Goal: Use online tool/utility: Utilize a website feature to perform a specific function

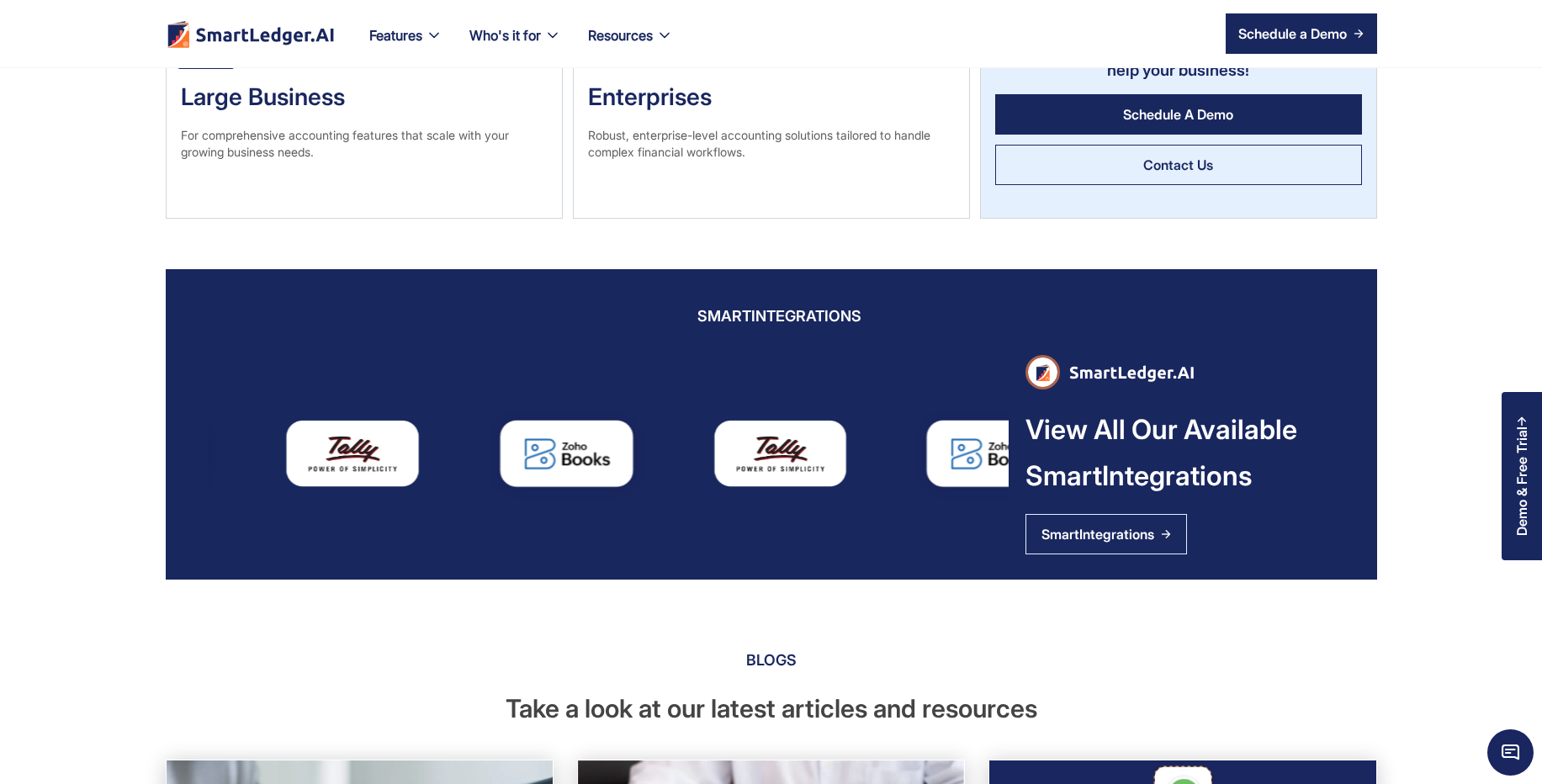
scroll to position [1878, 0]
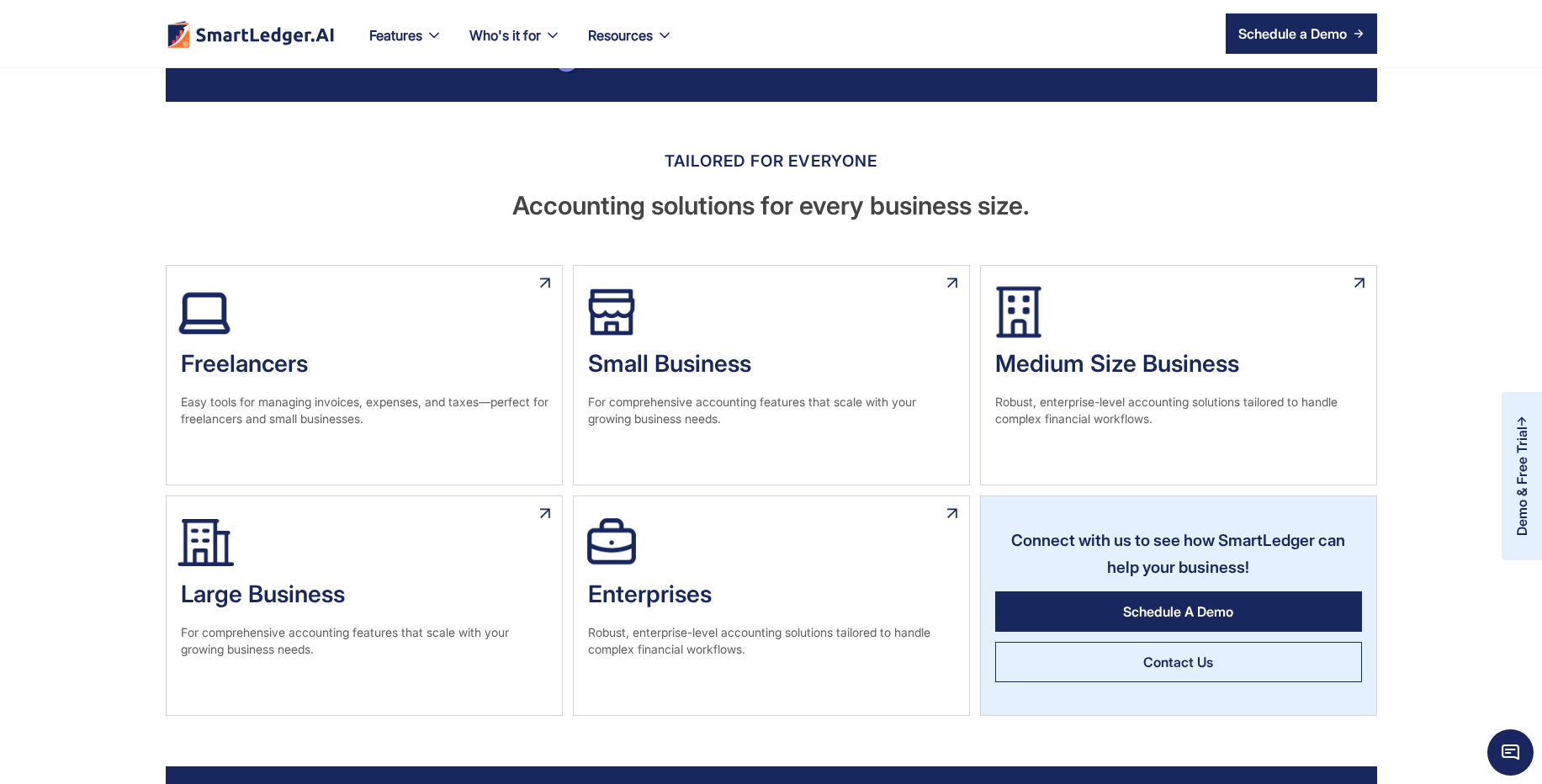
click at [1526, 497] on div "Demo & Free Trial" at bounding box center [1522, 480] width 15 height 109
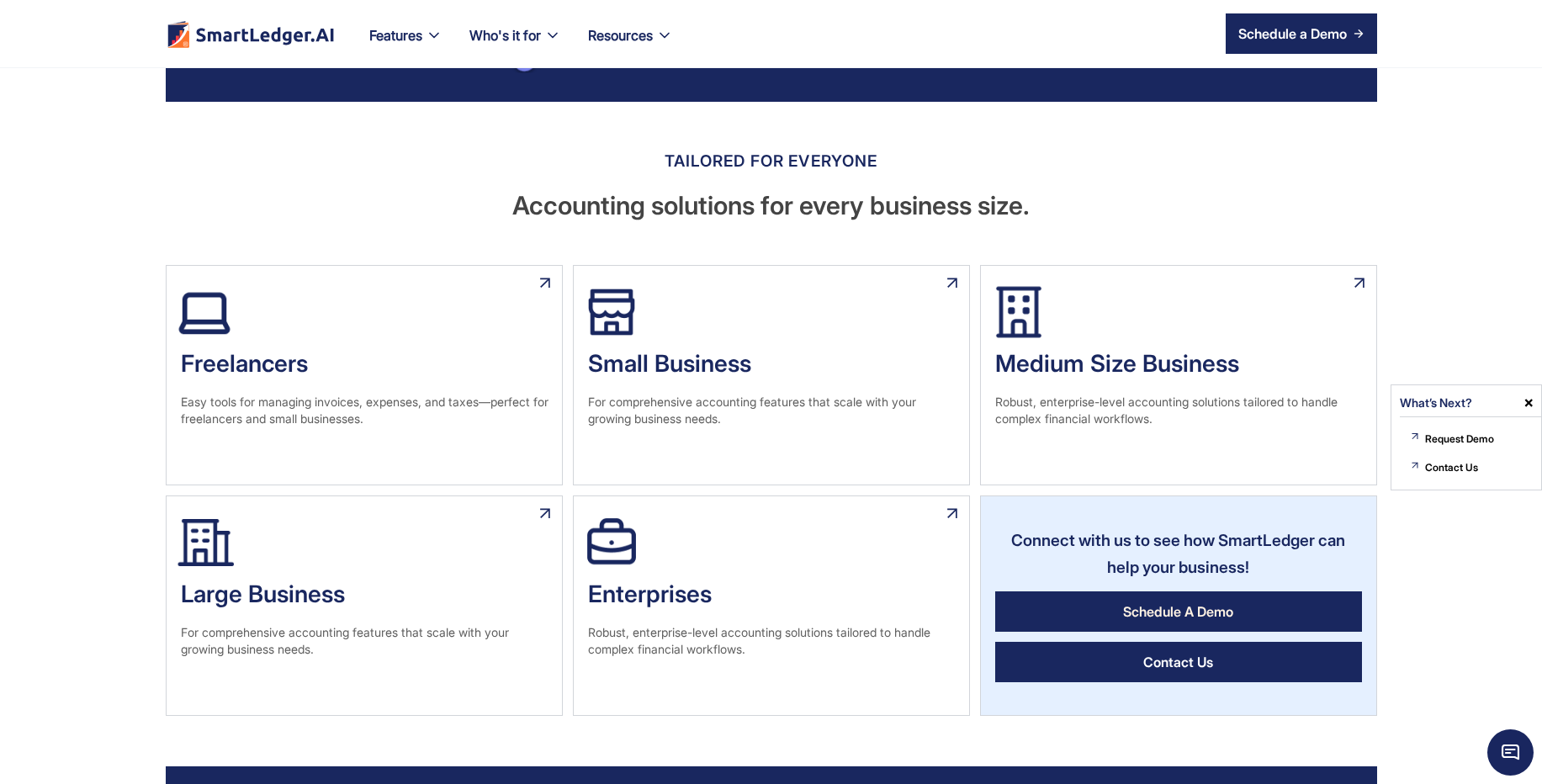
click at [1330, 645] on link "Contact Us" at bounding box center [1178, 662] width 367 height 41
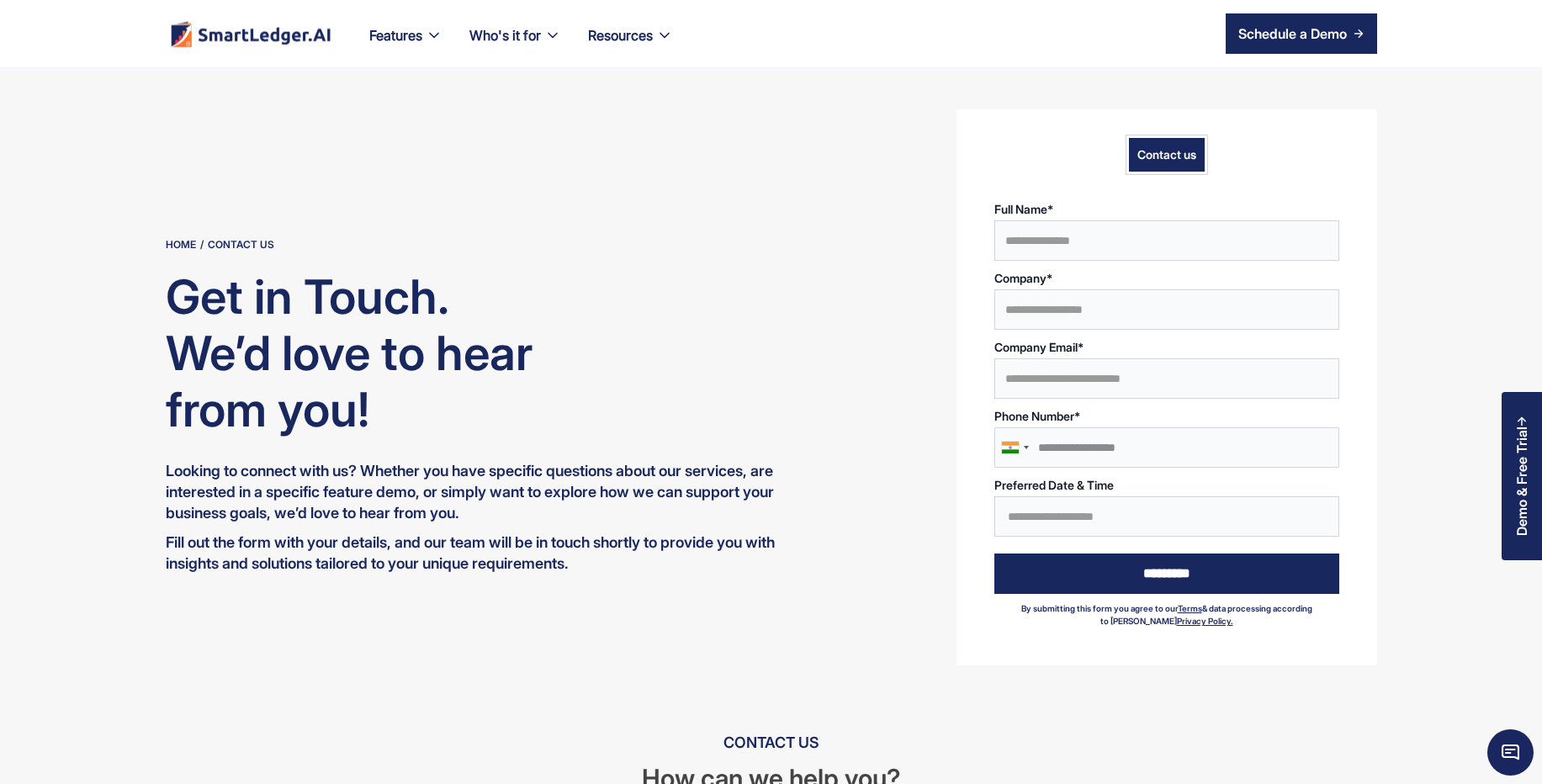
click at [266, 38] on img "home" at bounding box center [250, 34] width 163 height 27
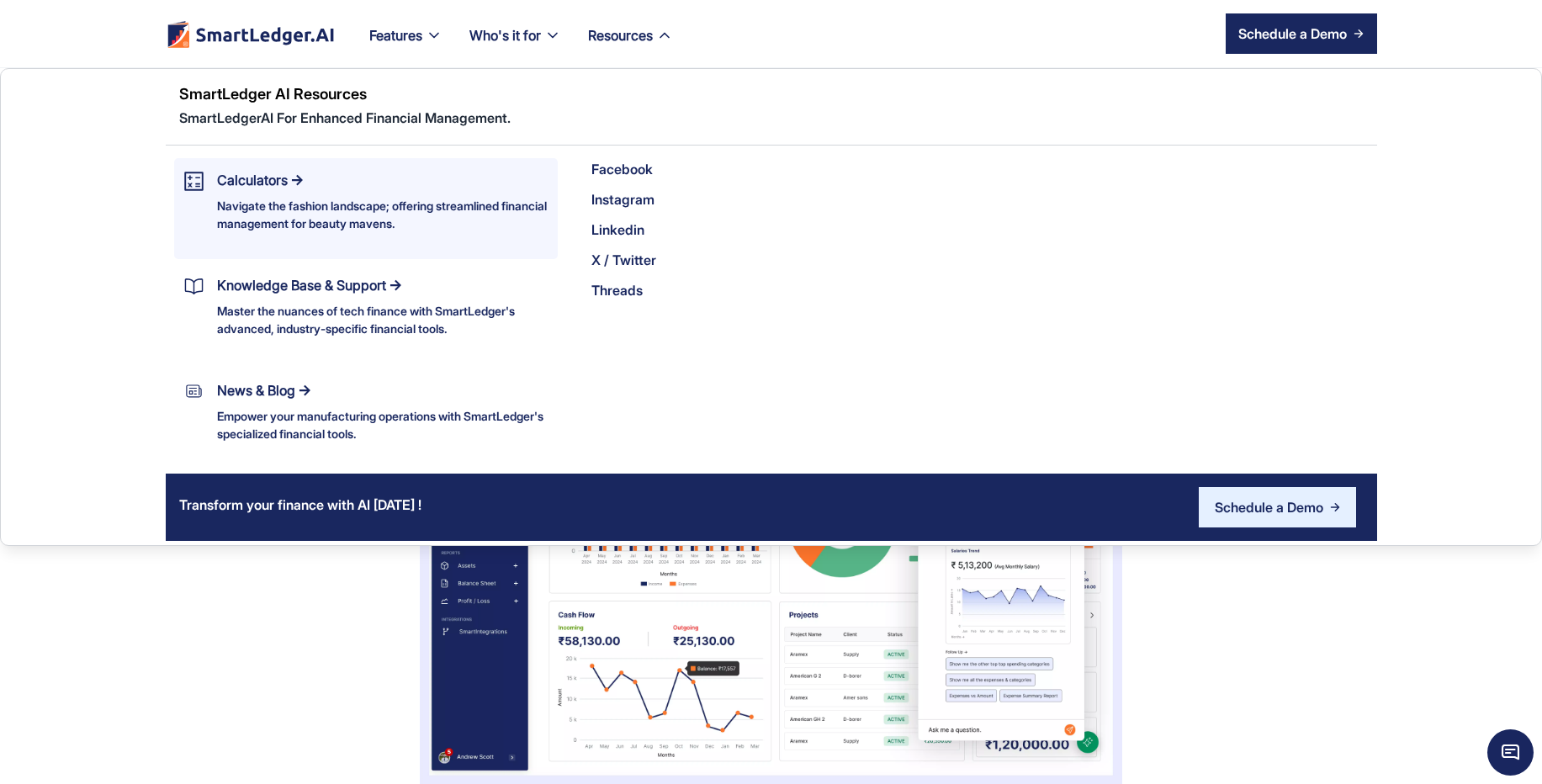
click at [322, 198] on div "Navigate the fashion landscape; offering streamlined financial management for b…" at bounding box center [383, 215] width 332 height 36
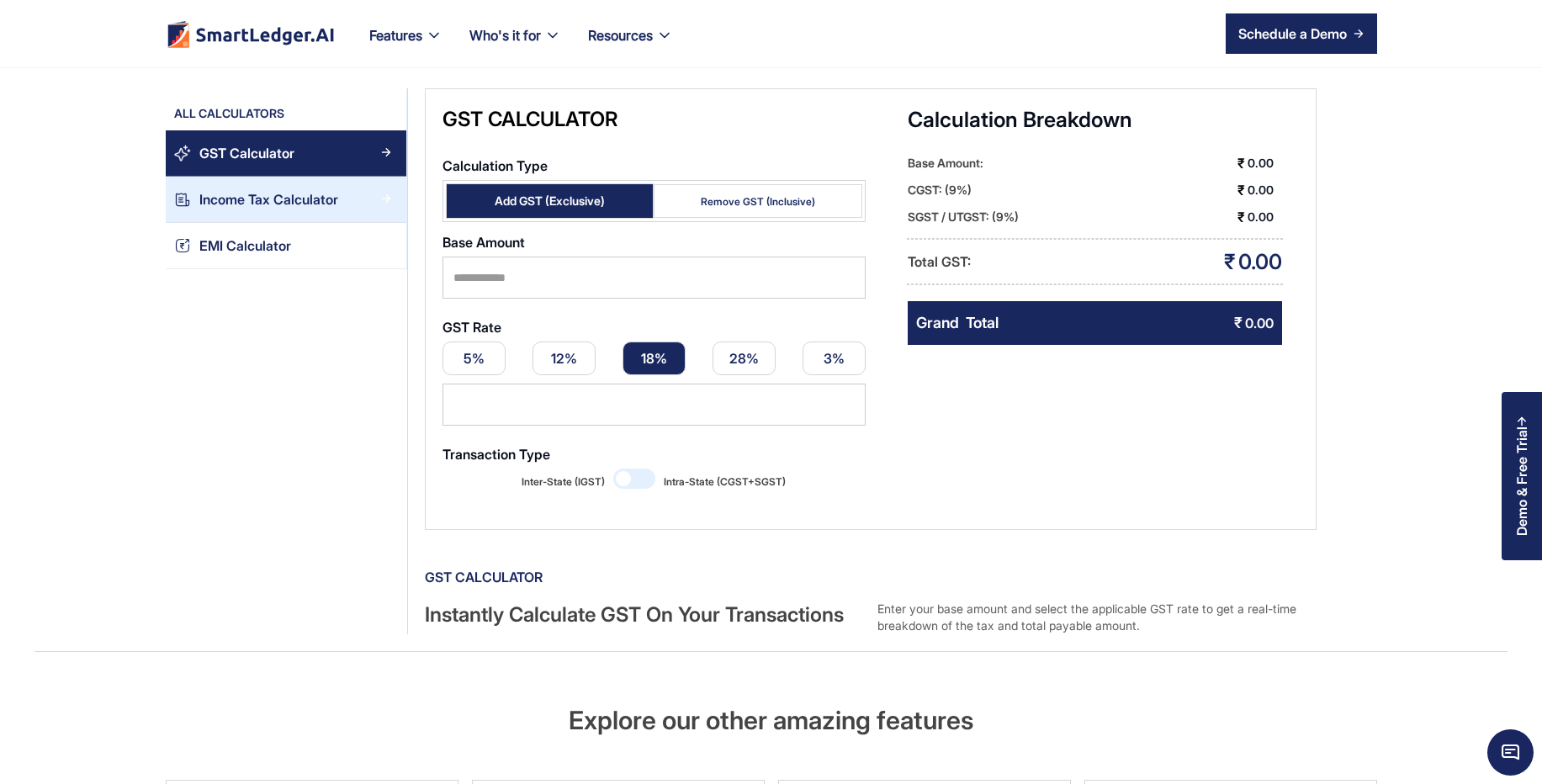
click at [317, 184] on link "Income Tax Calculator" at bounding box center [286, 200] width 240 height 47
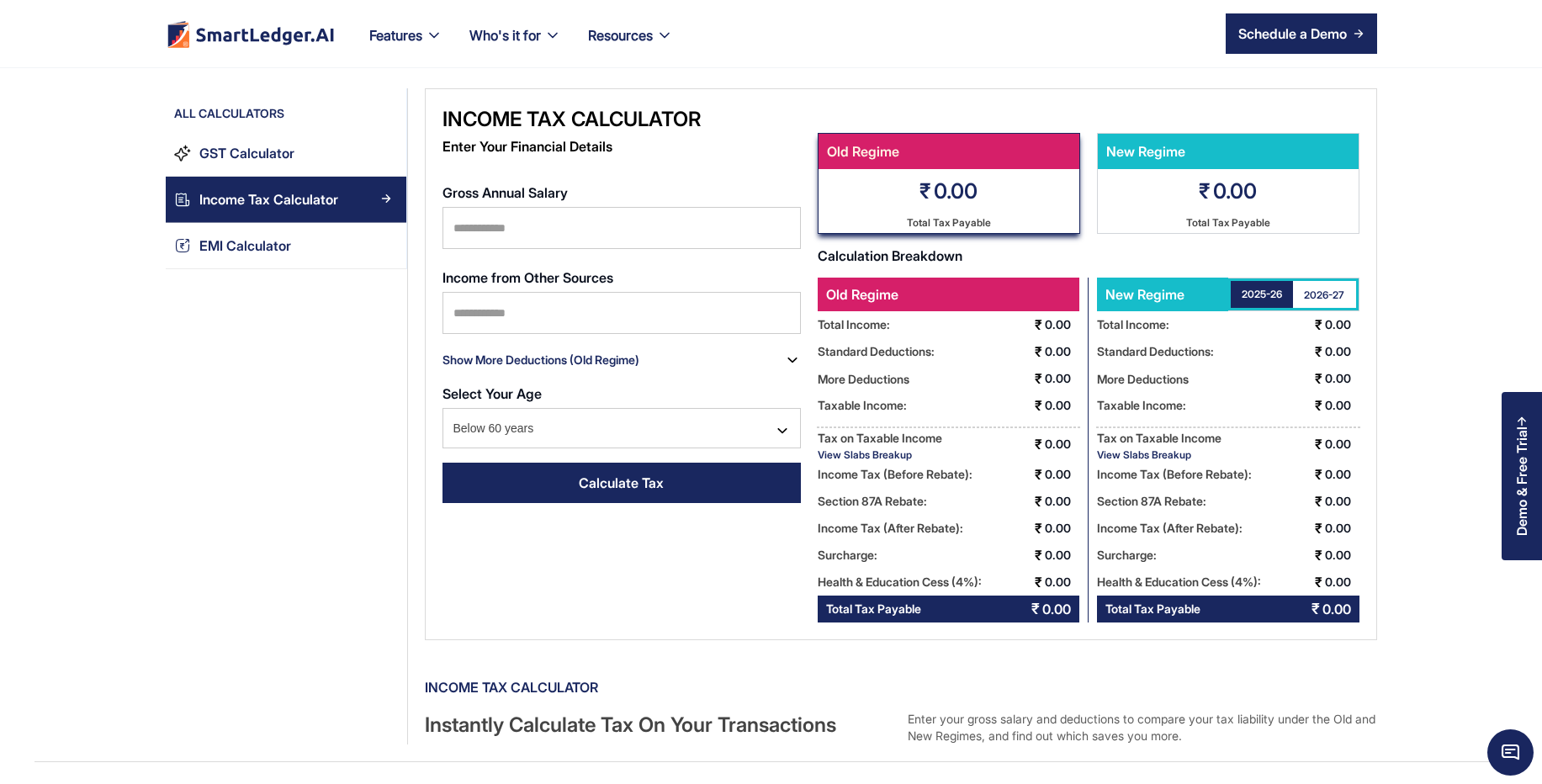
click at [1309, 301] on div "2026-27" at bounding box center [1324, 294] width 41 height 14
click at [1242, 299] on div "2025-26" at bounding box center [1262, 294] width 41 height 14
click at [878, 452] on div "View Slabs Breakup" at bounding box center [879, 454] width 124 height 13
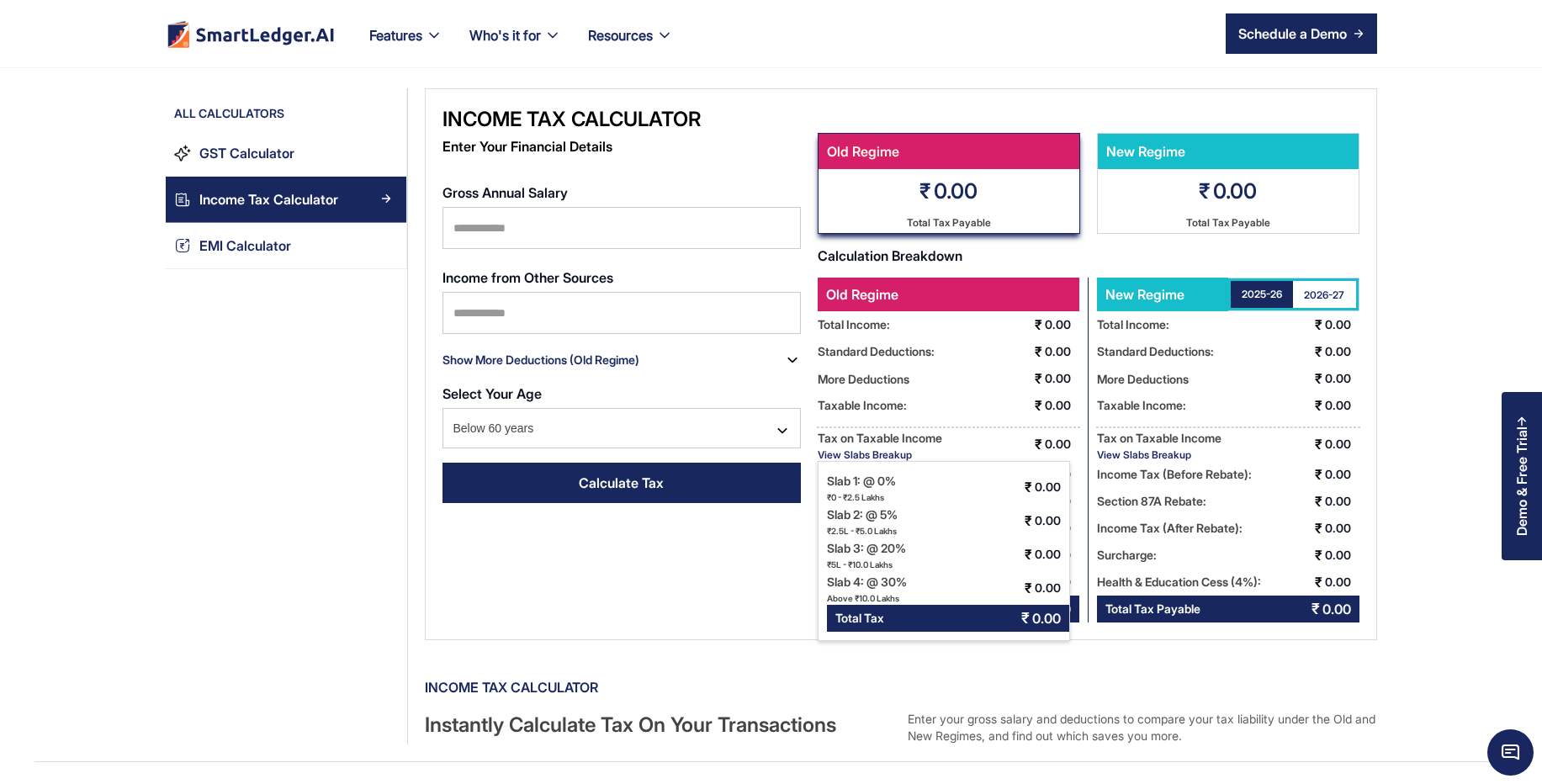
click at [878, 452] on div "View Slabs Breakup" at bounding box center [879, 454] width 124 height 13
click at [1149, 452] on div "View Slabs Breakup" at bounding box center [1159, 454] width 124 height 13
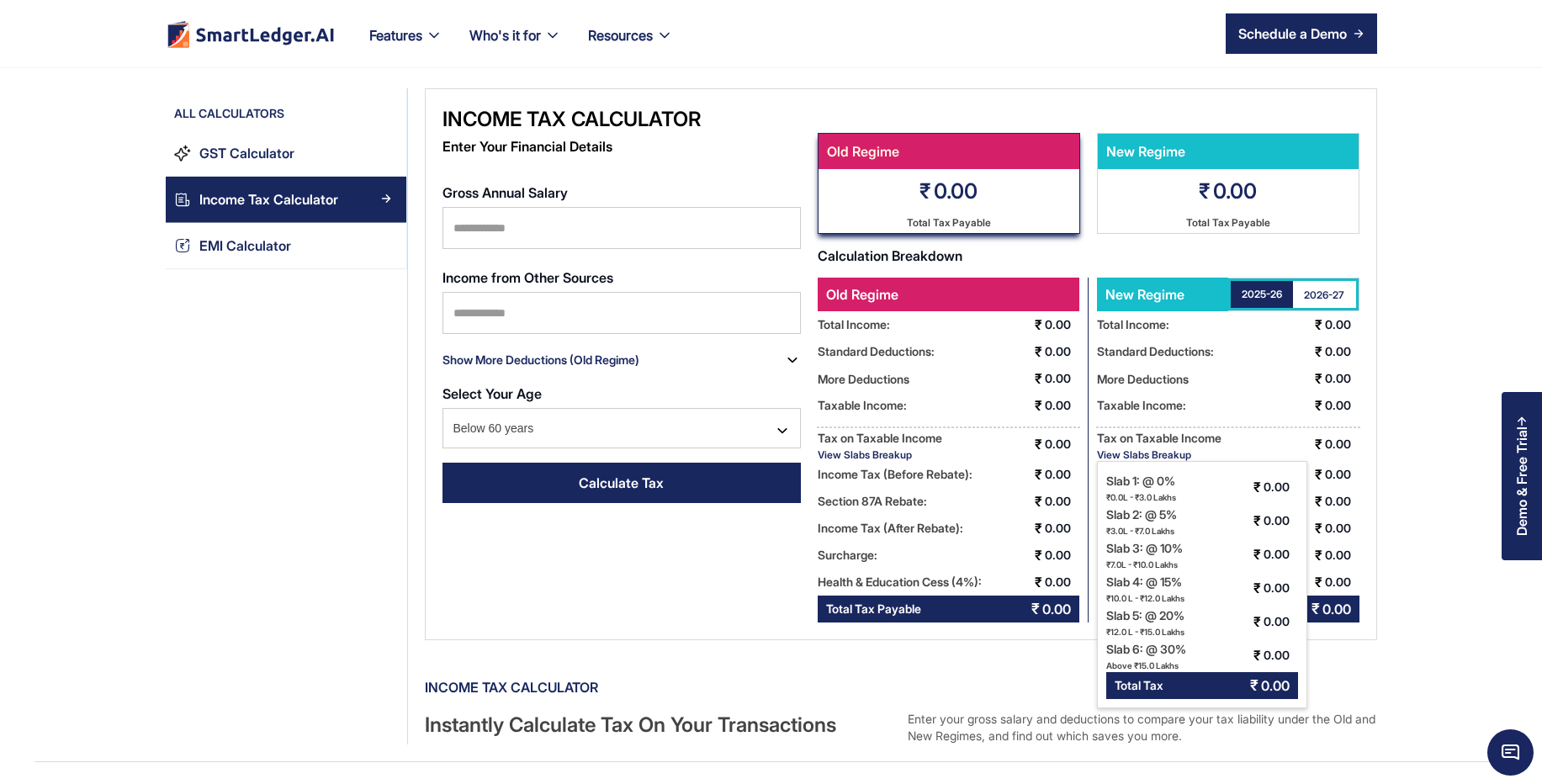
click at [1149, 452] on div "View Slabs Breakup" at bounding box center [1159, 454] width 124 height 13
click at [570, 222] on input "Gross Annual Salary" at bounding box center [622, 228] width 359 height 42
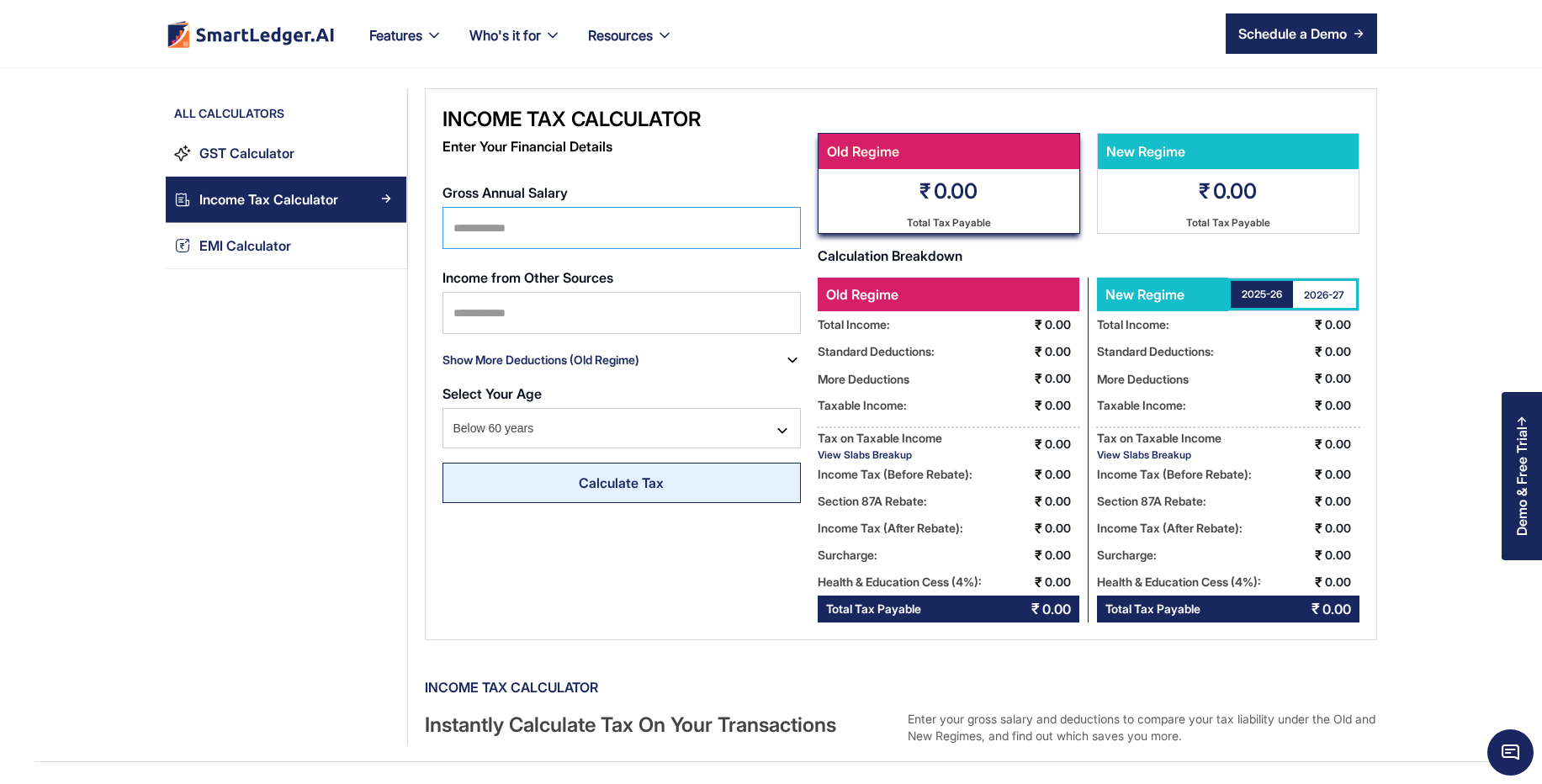
type input "*******"
click at [618, 496] on link "Calculate Tax" at bounding box center [622, 483] width 359 height 41
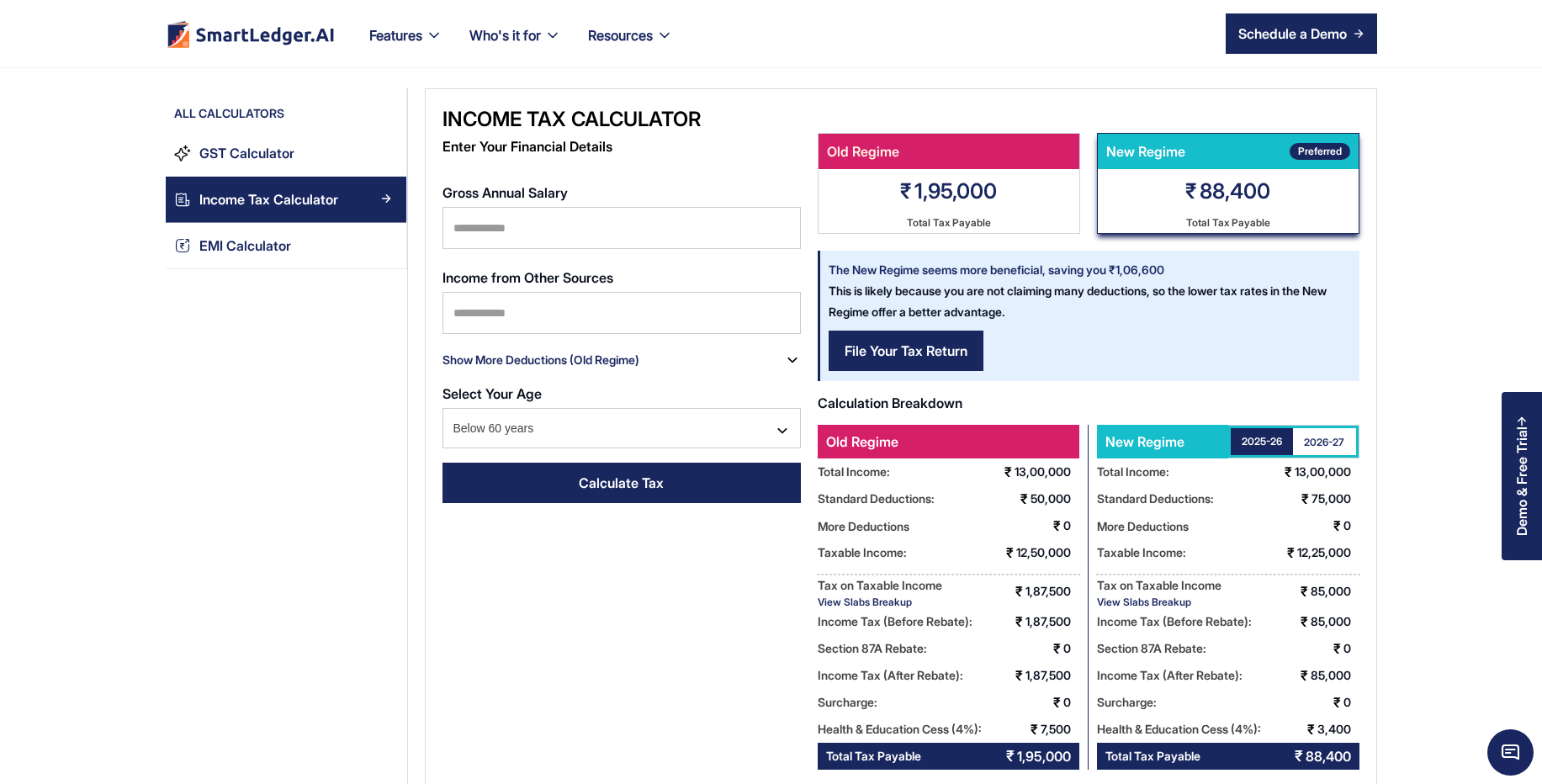
click at [1120, 607] on div "View Slabs Breakup" at bounding box center [1159, 601] width 124 height 13
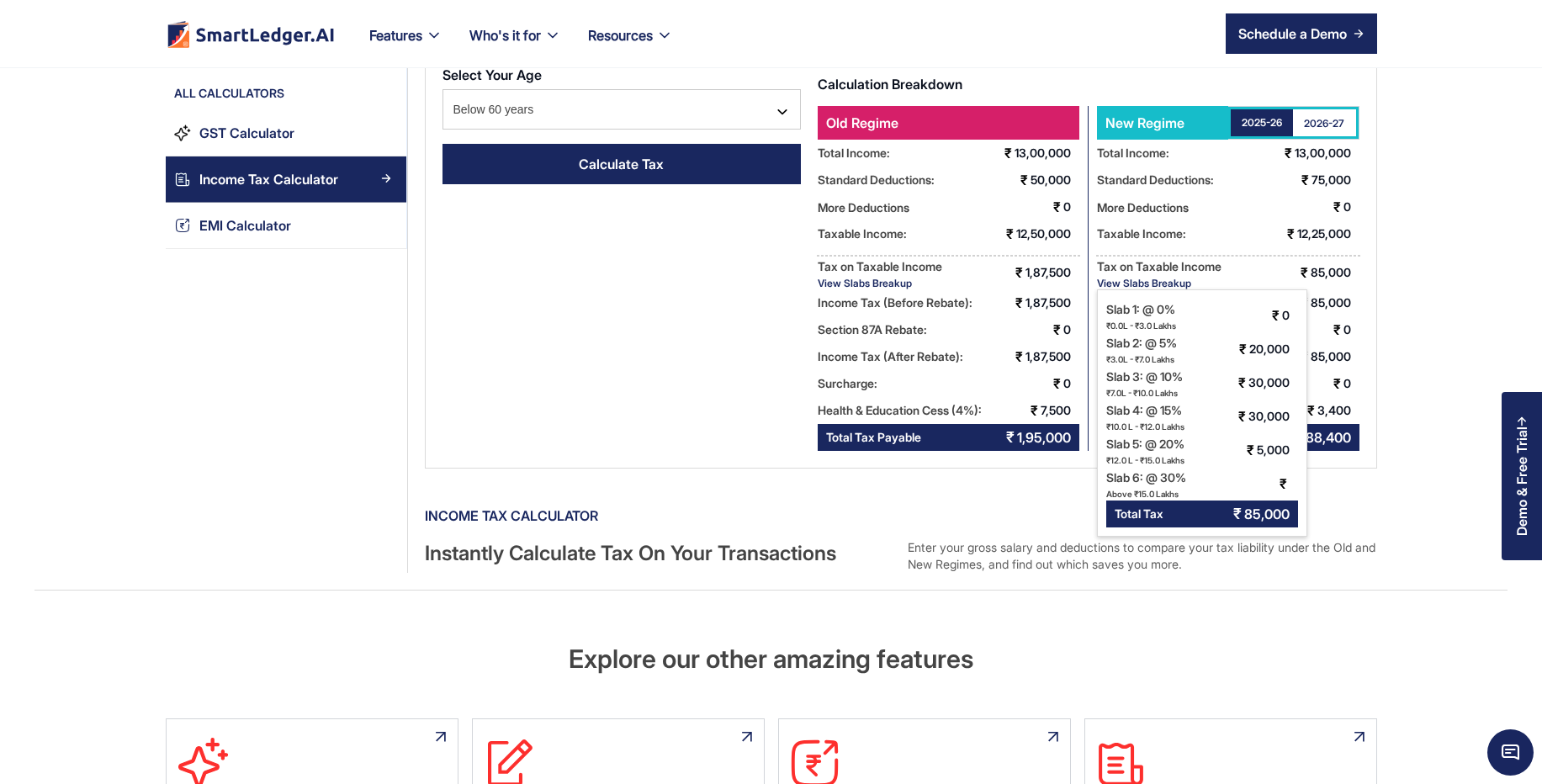
scroll to position [337, 0]
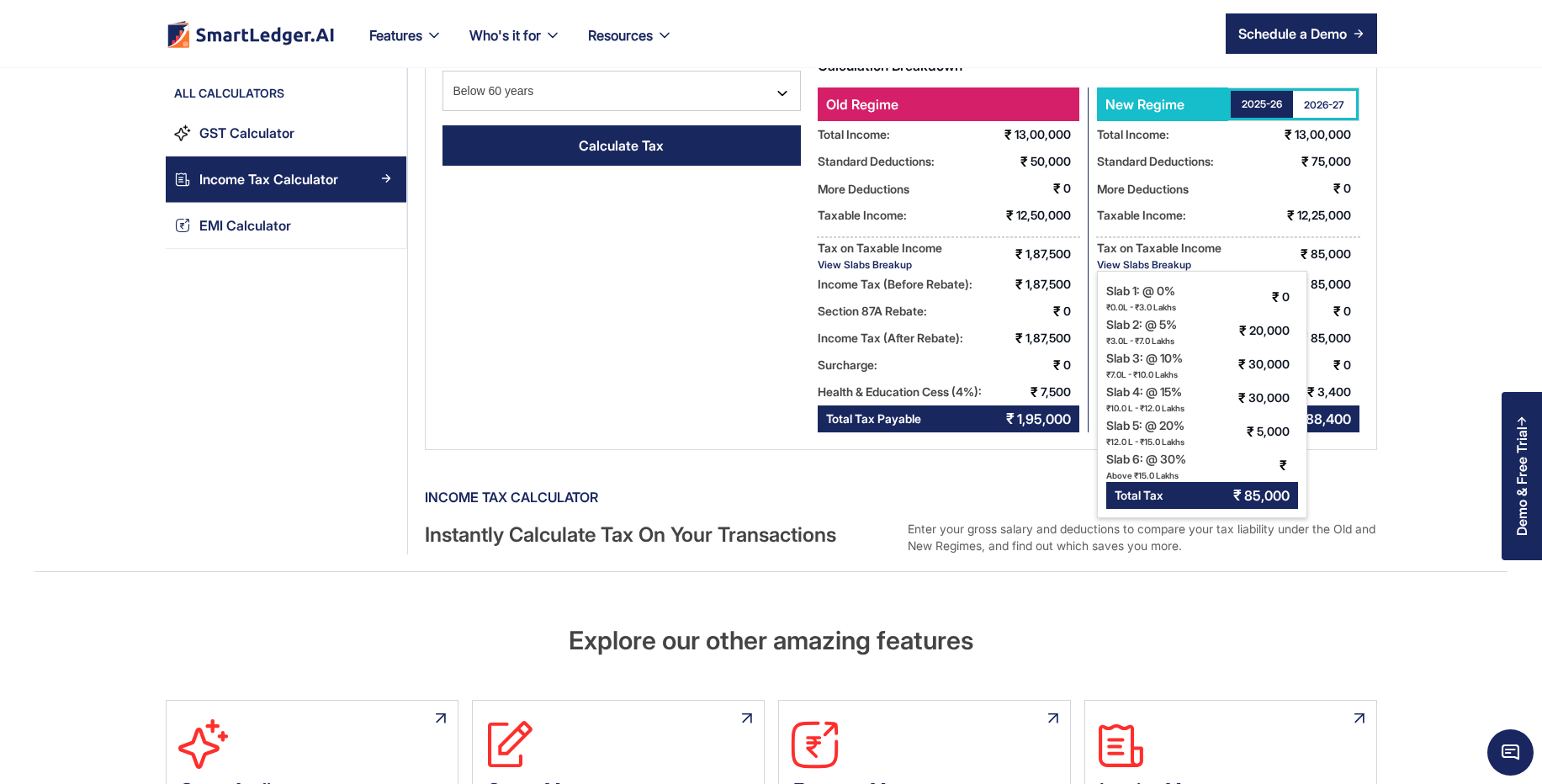
click at [1325, 103] on div "2026-27" at bounding box center [1324, 104] width 41 height 14
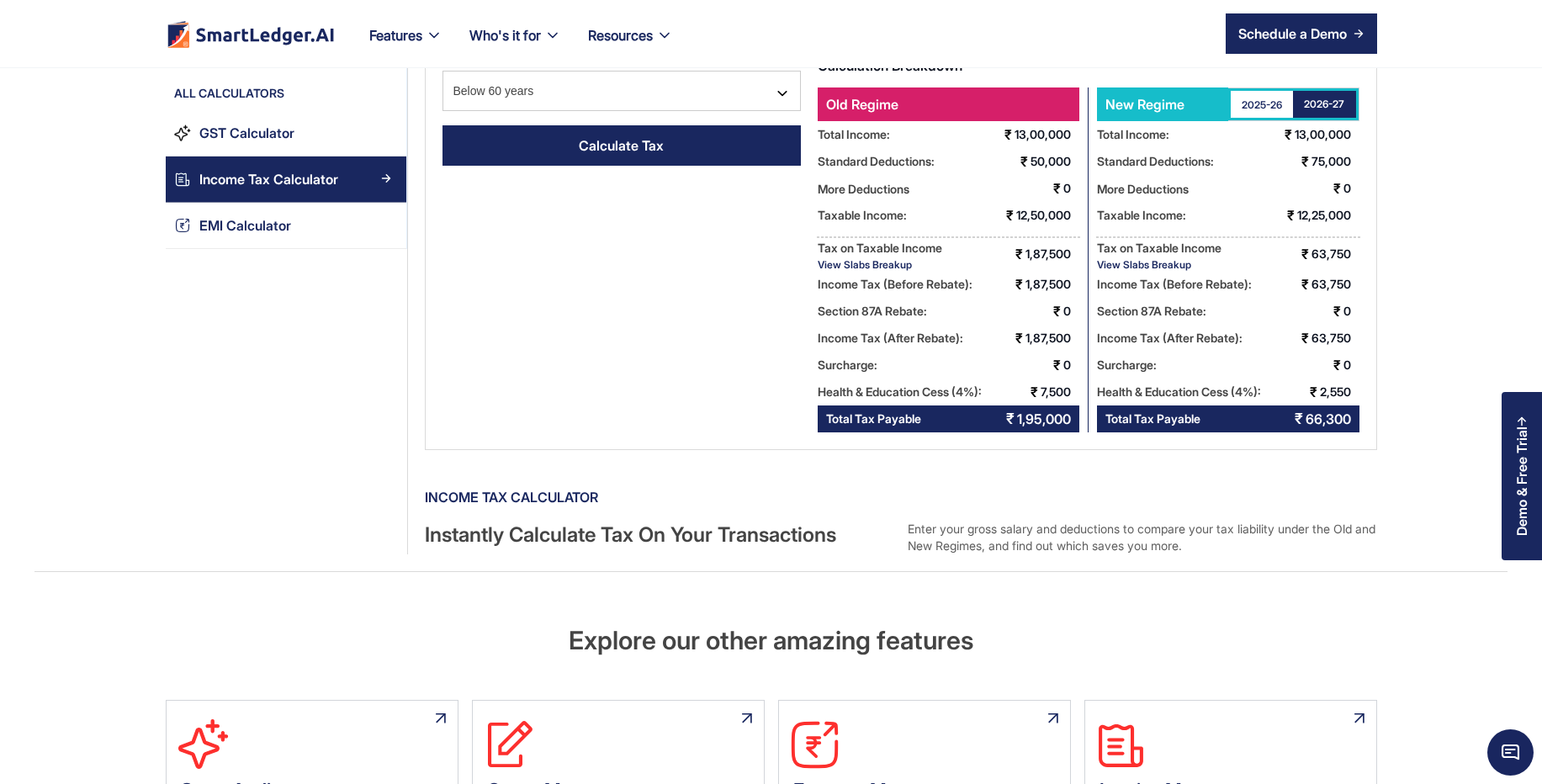
click at [1153, 260] on div "View Slabs Breakup" at bounding box center [1159, 264] width 124 height 13
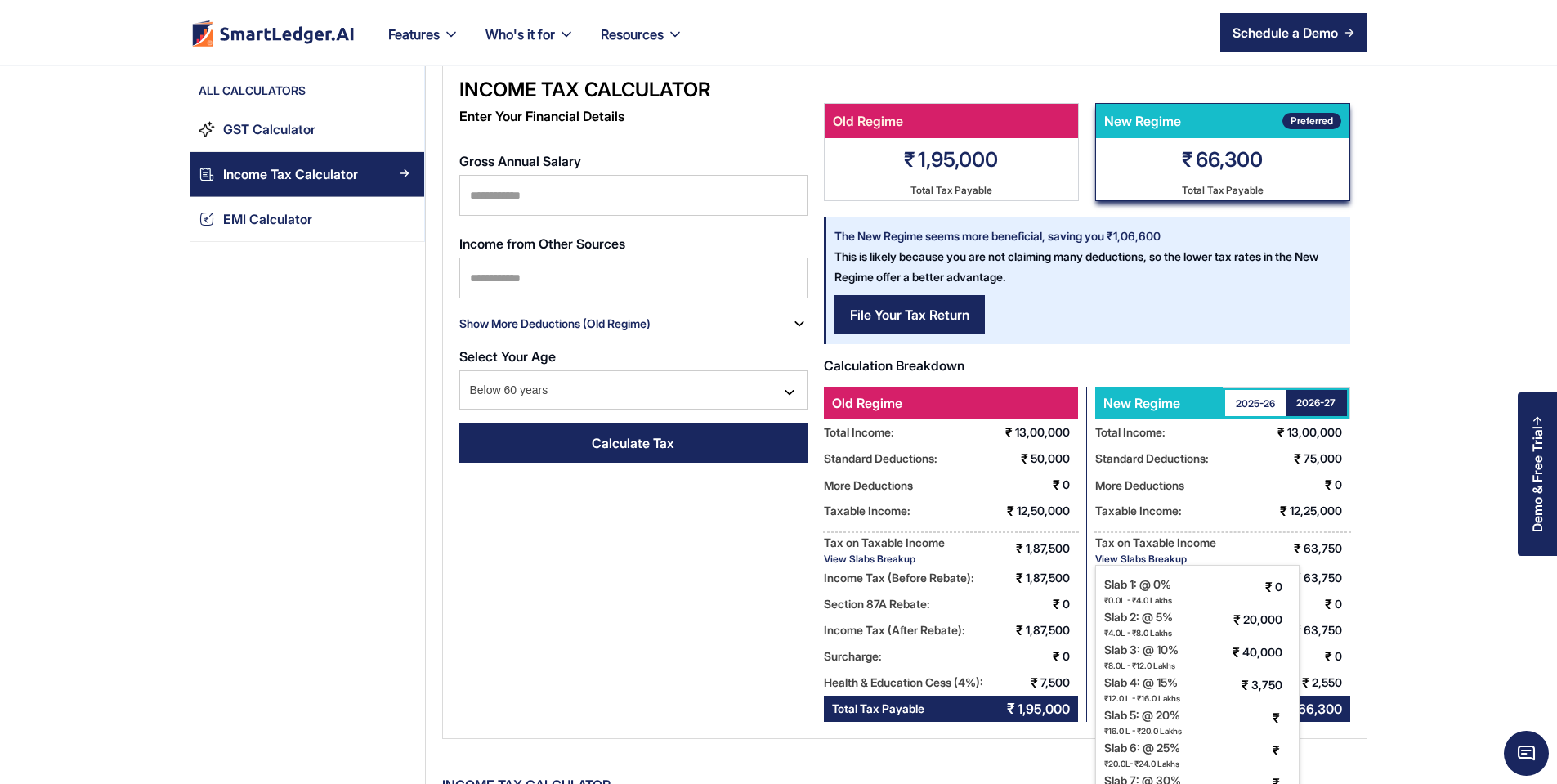
scroll to position [0, 0]
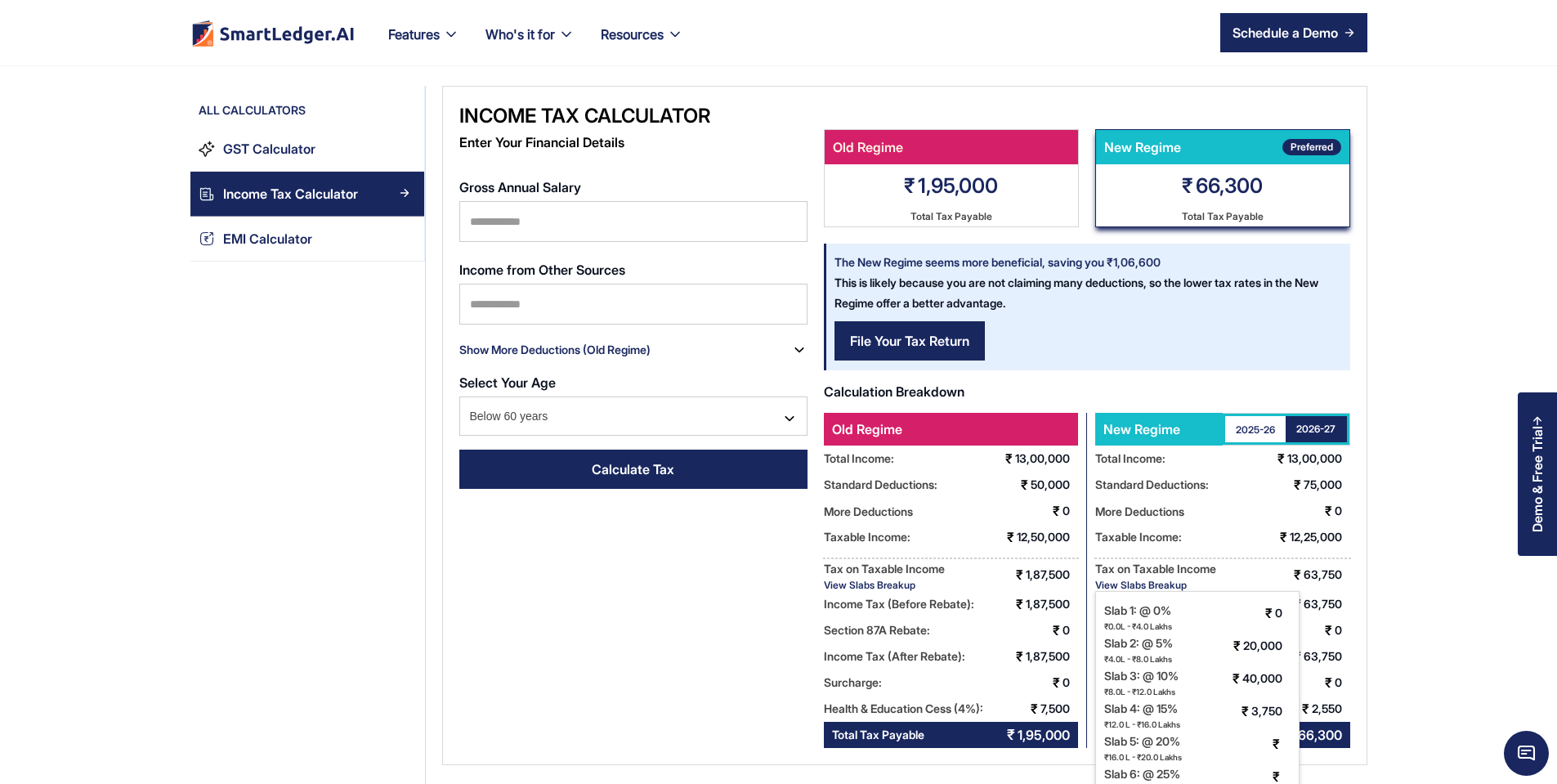
click at [1278, 556] on div "New Regime 2025-26 2026-27 Total Income: ₹ 13,00,000 Standard Deductions: ₹ 75,…" at bounding box center [1218, 580] width 263 height 335
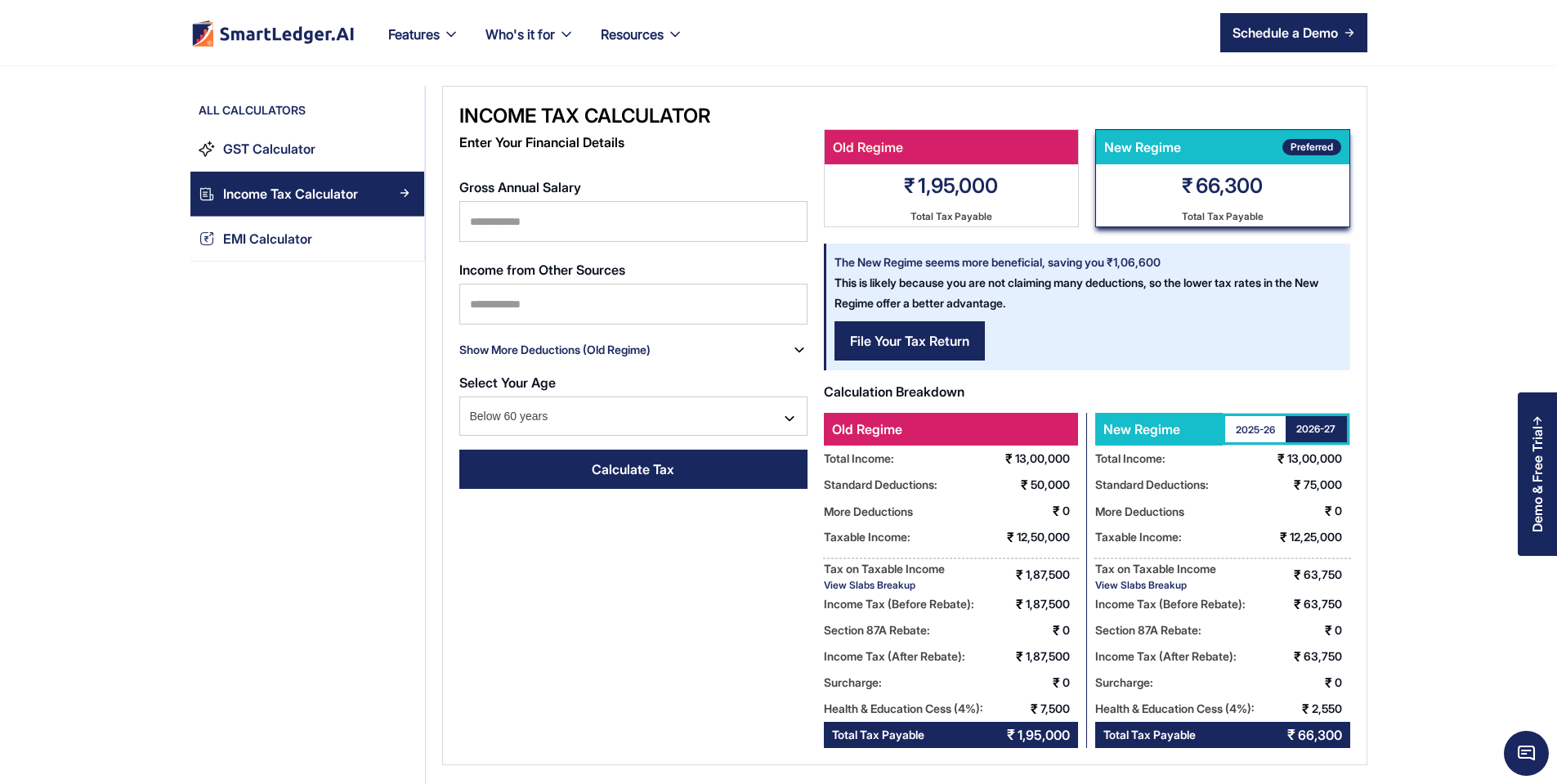
click at [895, 579] on div "View Slabs Breakup" at bounding box center [884, 584] width 121 height 12
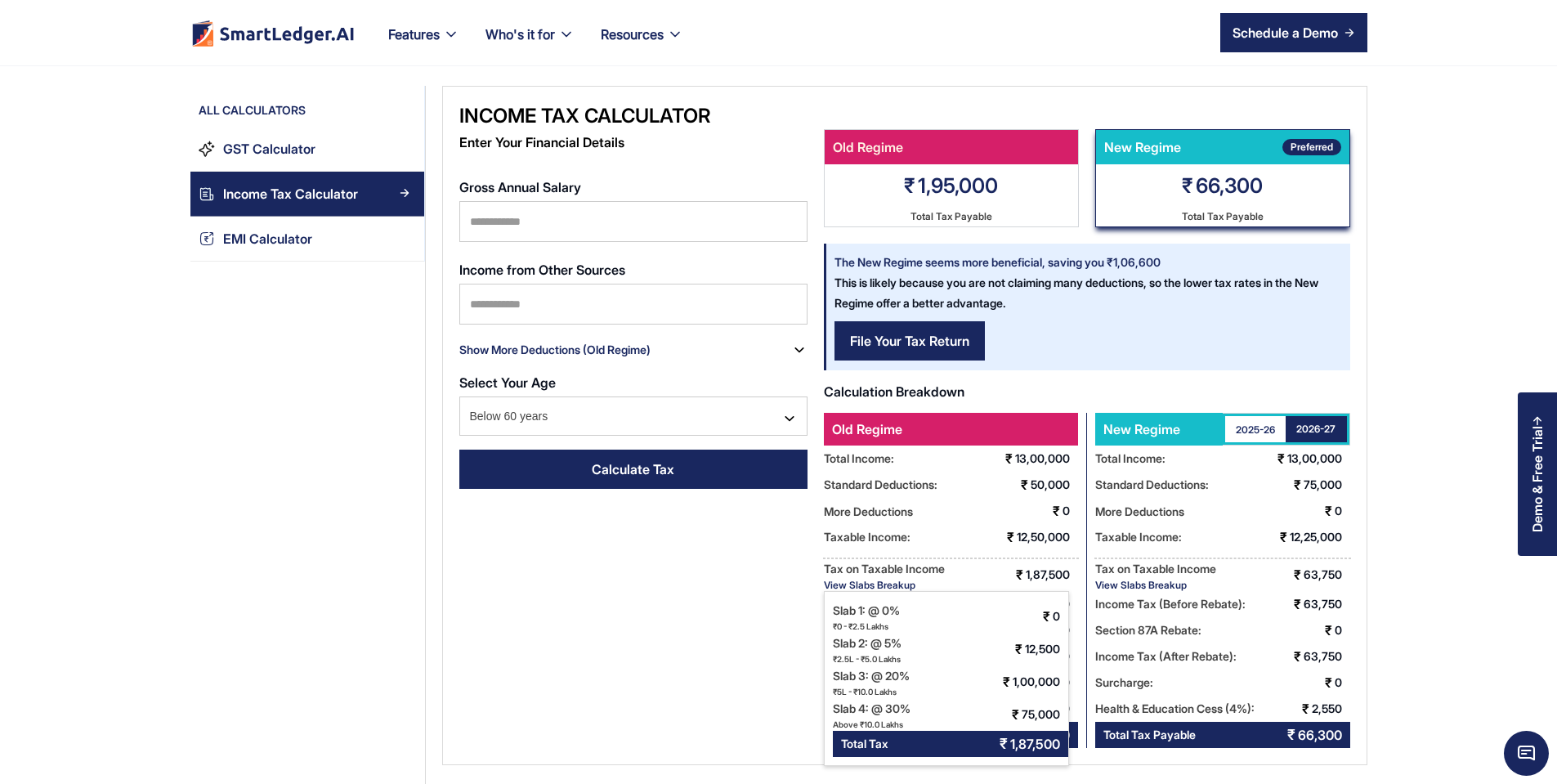
click at [1155, 587] on div "View Slabs Breakup" at bounding box center [1155, 584] width 121 height 12
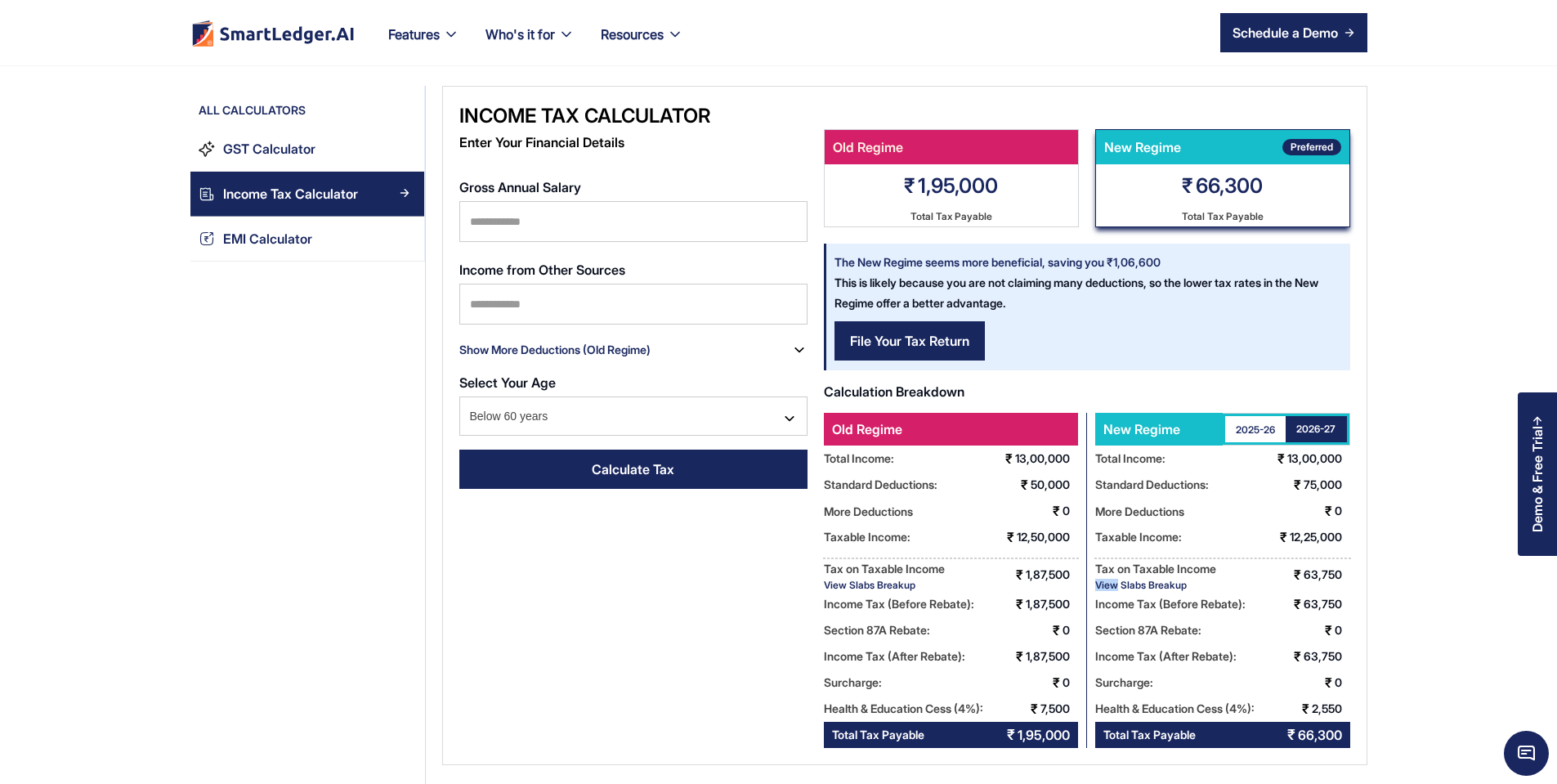
click at [1155, 587] on div "View Slabs Breakup" at bounding box center [1155, 584] width 121 height 12
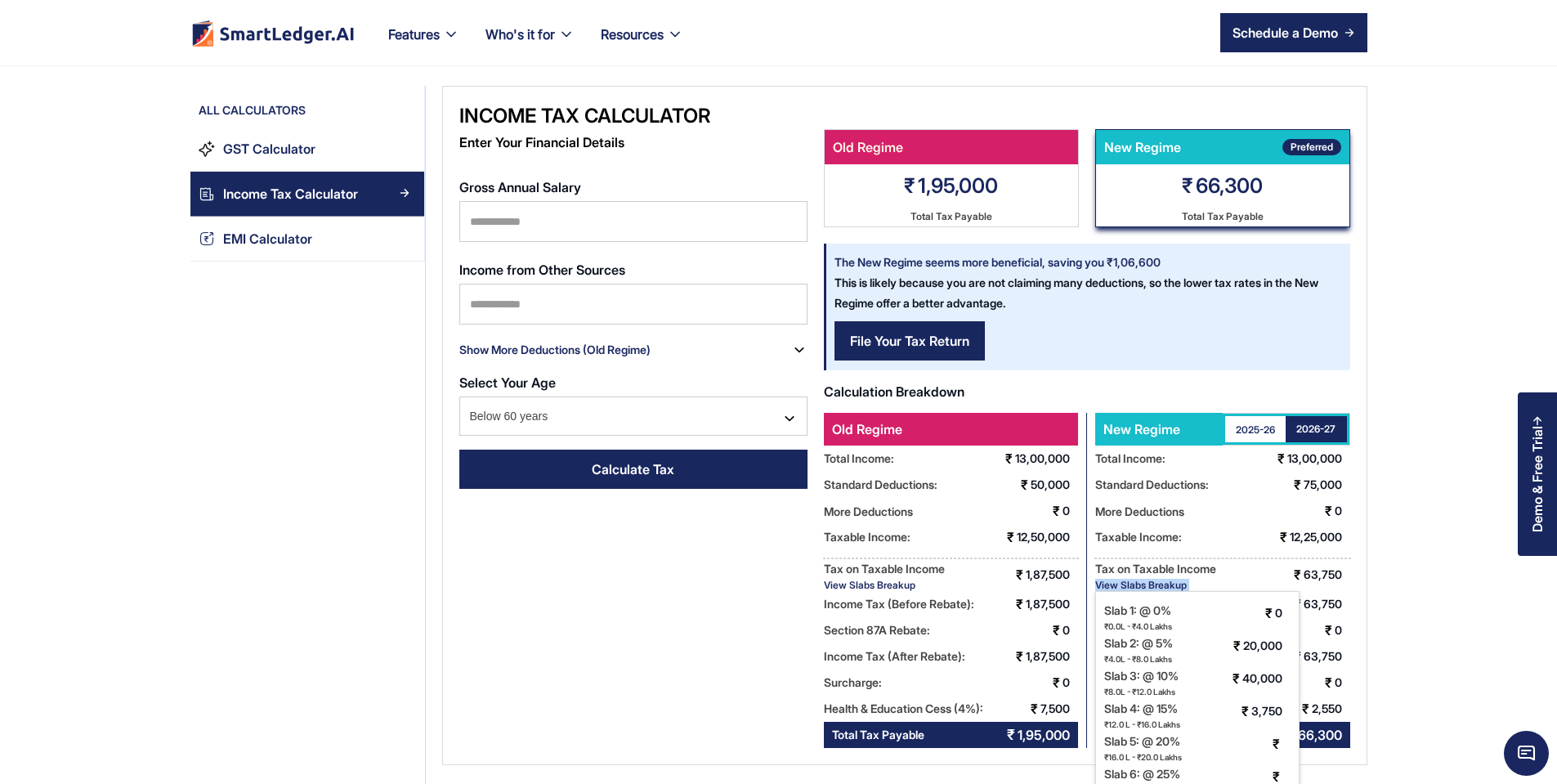
click at [1155, 587] on div "View Slabs Breakup" at bounding box center [1155, 584] width 121 height 12
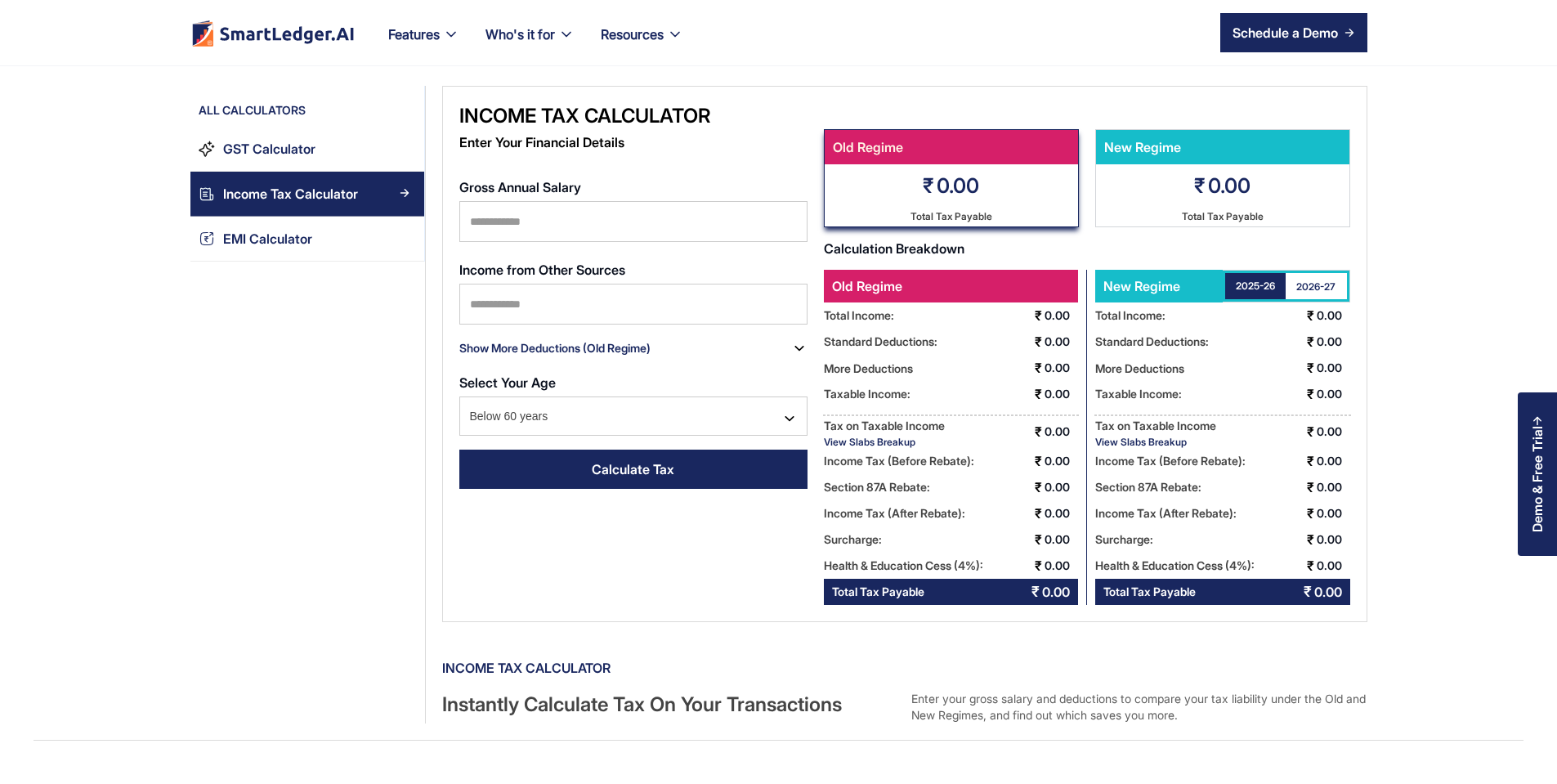
scroll to position [85, 0]
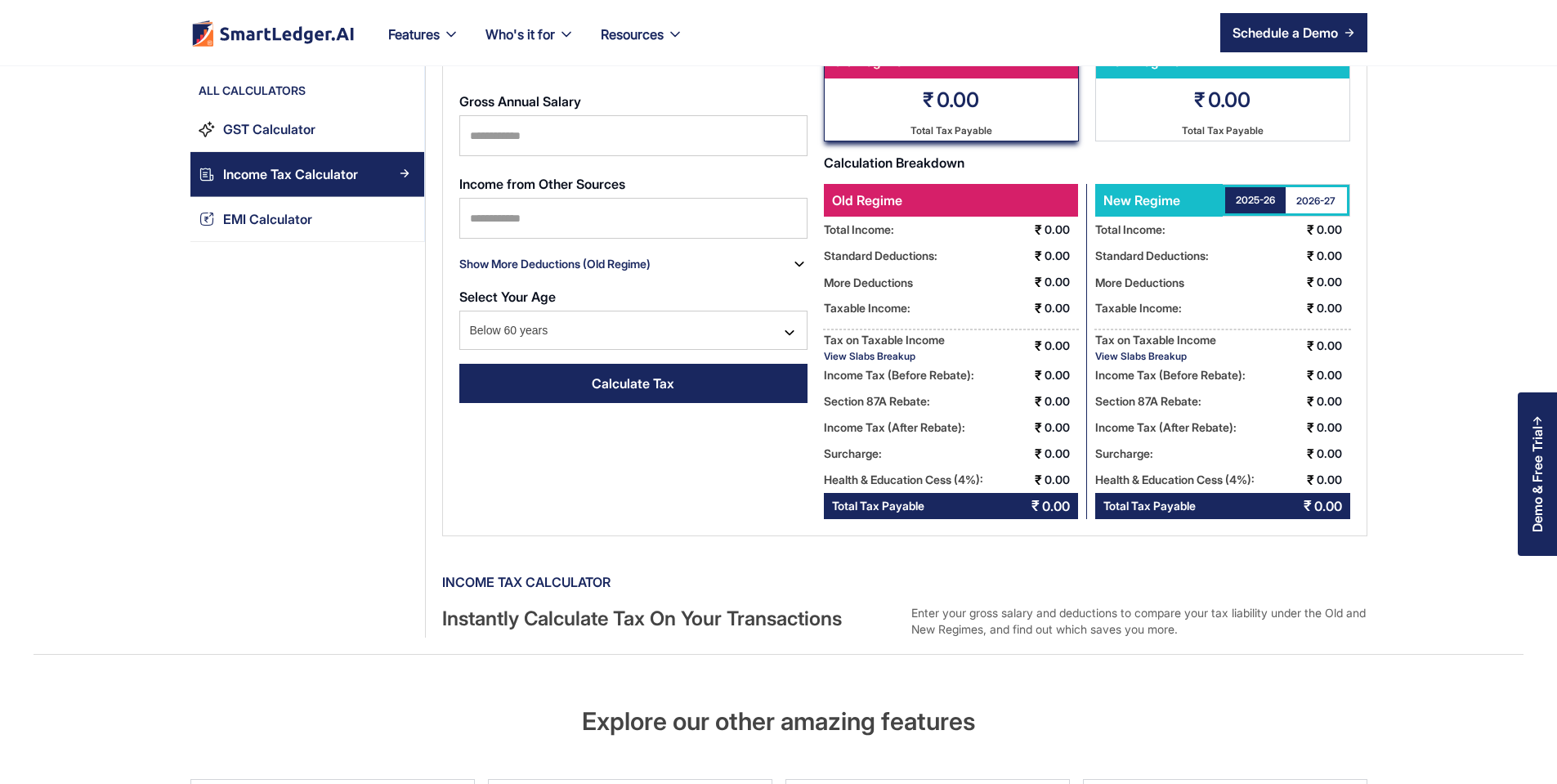
click at [574, 96] on div "Gross Annual Salary" at bounding box center [634, 129] width 349 height 71
click at [571, 115] on input "Gross Annual Salary" at bounding box center [634, 136] width 349 height 41
click at [601, 381] on link "Calculate Tax" at bounding box center [634, 383] width 349 height 39
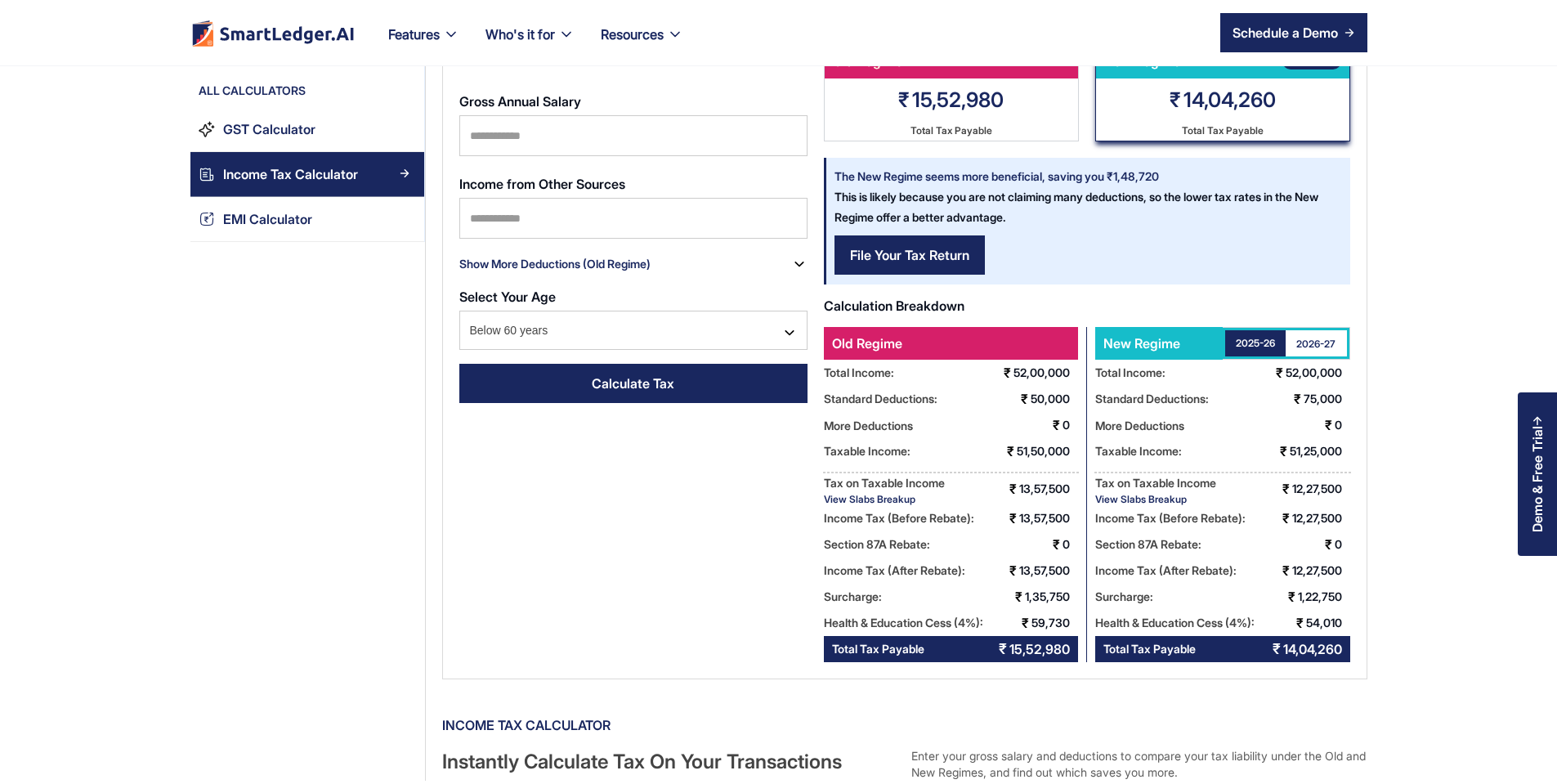
click at [894, 499] on div "View Slabs Breakup" at bounding box center [884, 499] width 121 height 12
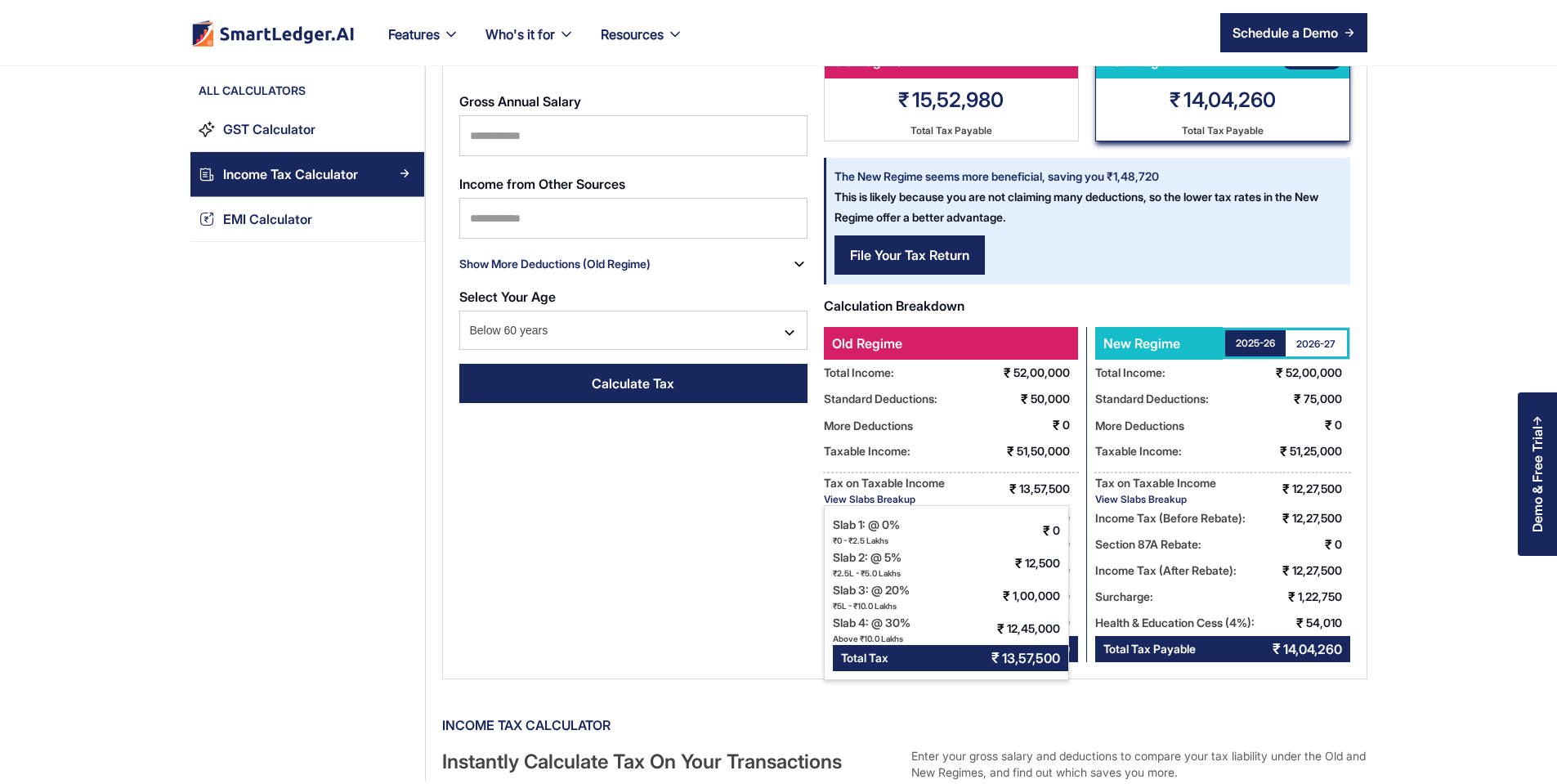
click at [1208, 502] on div "View Slabs Breakup" at bounding box center [1155, 499] width 121 height 12
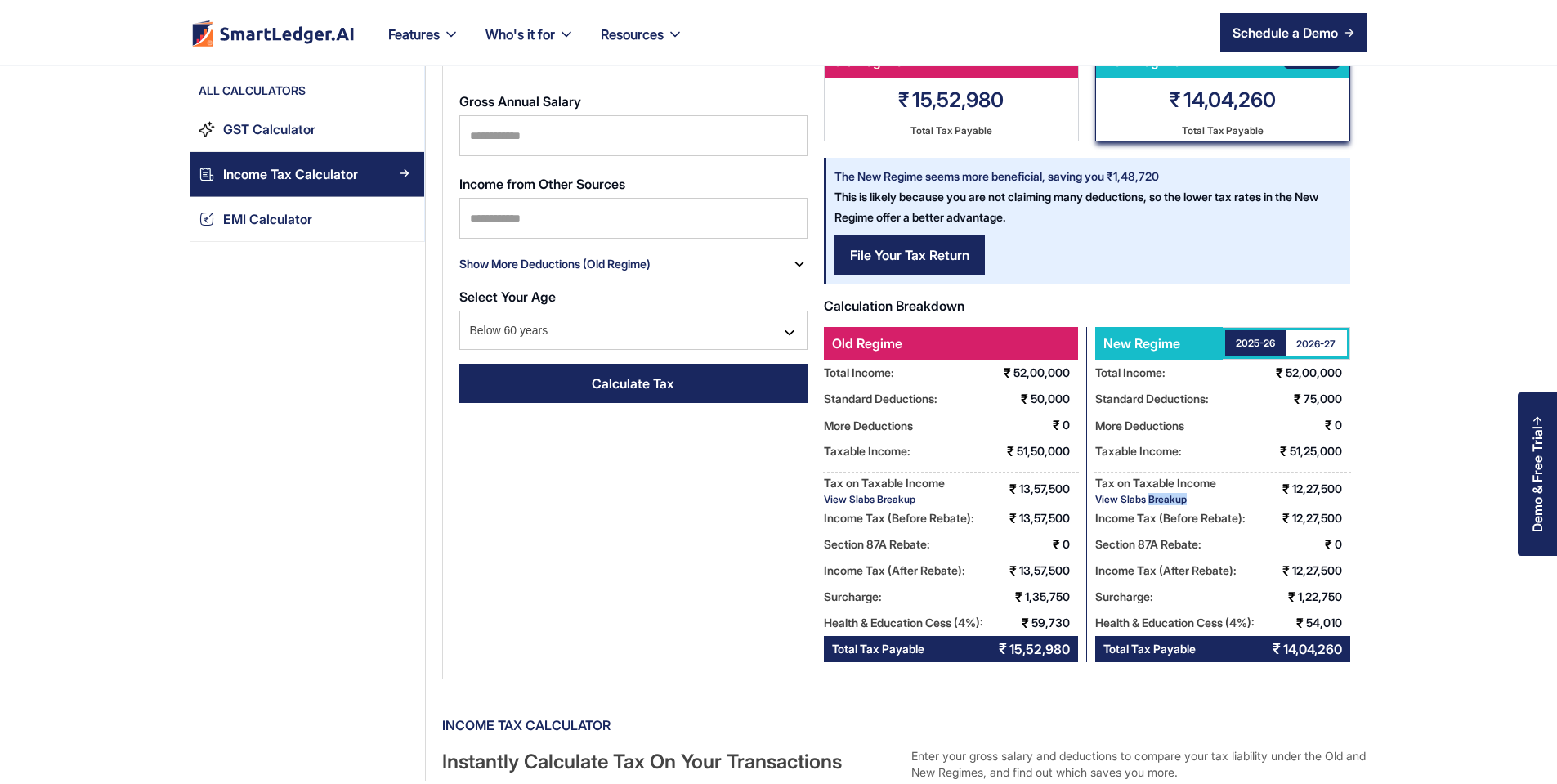
click at [1208, 502] on div "View Slabs Breakup" at bounding box center [1155, 499] width 121 height 12
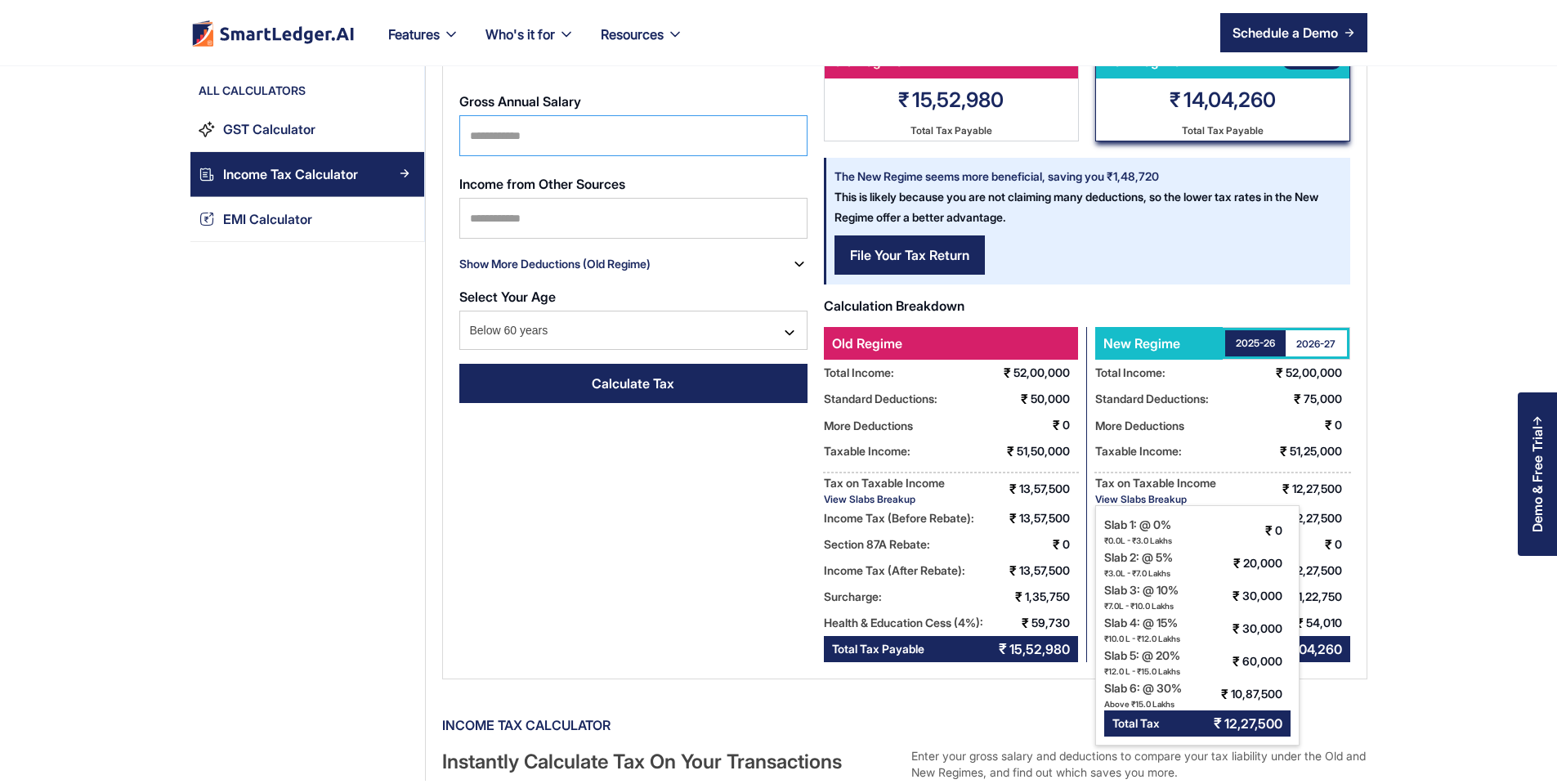
click at [538, 118] on input "*******" at bounding box center [634, 136] width 349 height 41
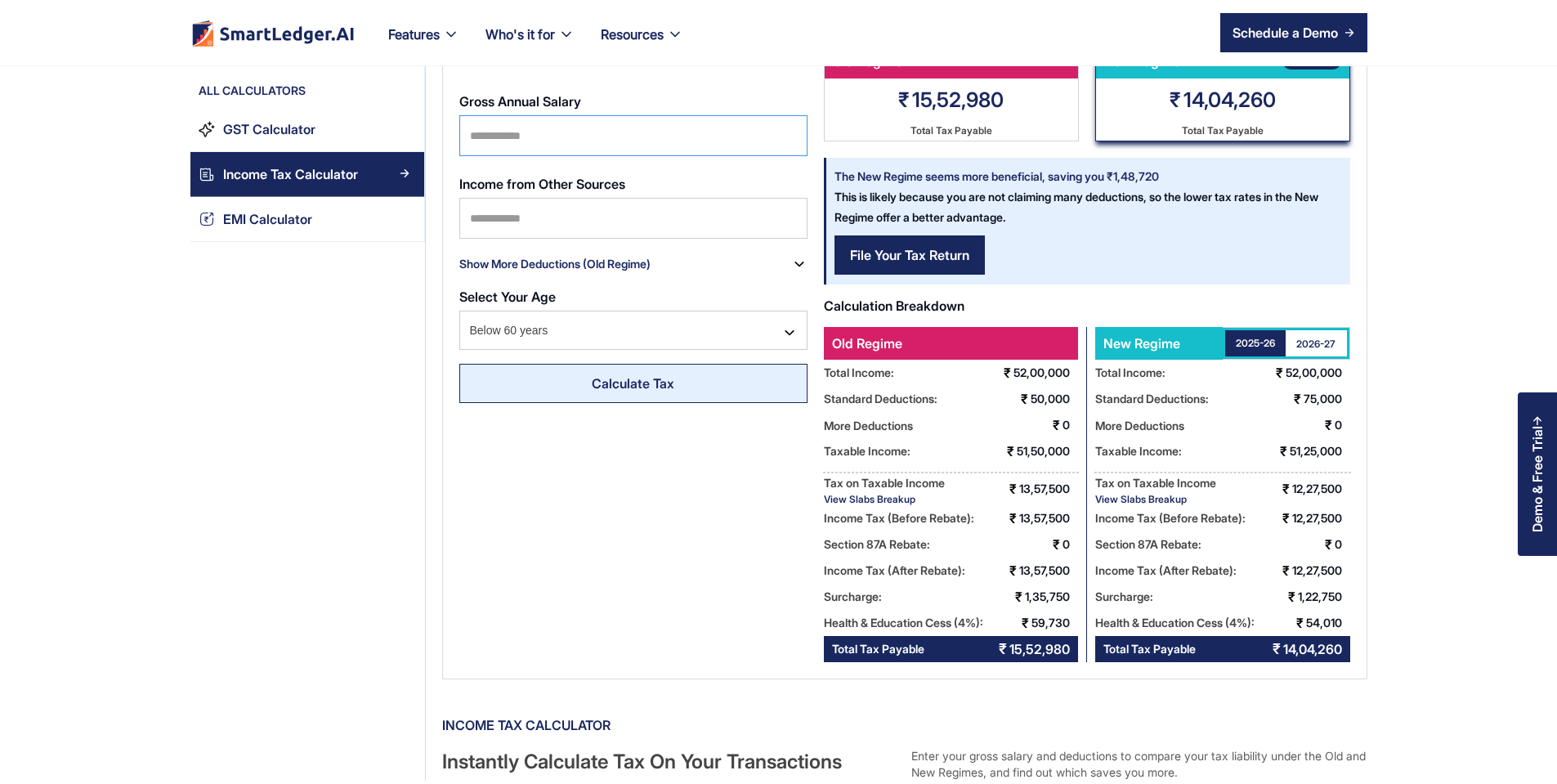
type input "******"
click at [502, 363] on link "Calculate Tax" at bounding box center [634, 383] width 349 height 39
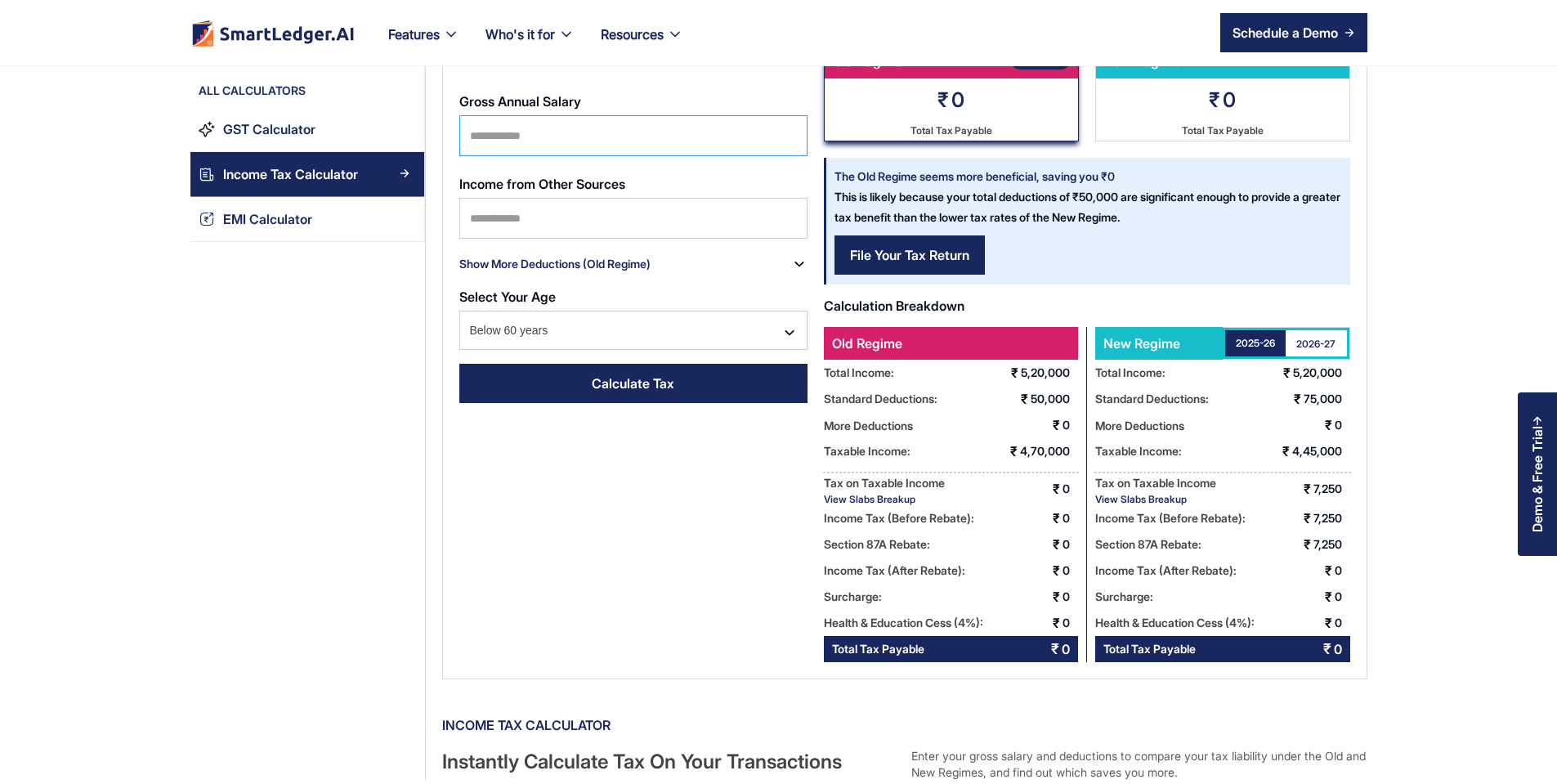
click at [551, 115] on input "******" at bounding box center [634, 136] width 349 height 41
type input "*******"
click at [605, 377] on link "Calculate Tax" at bounding box center [634, 383] width 349 height 39
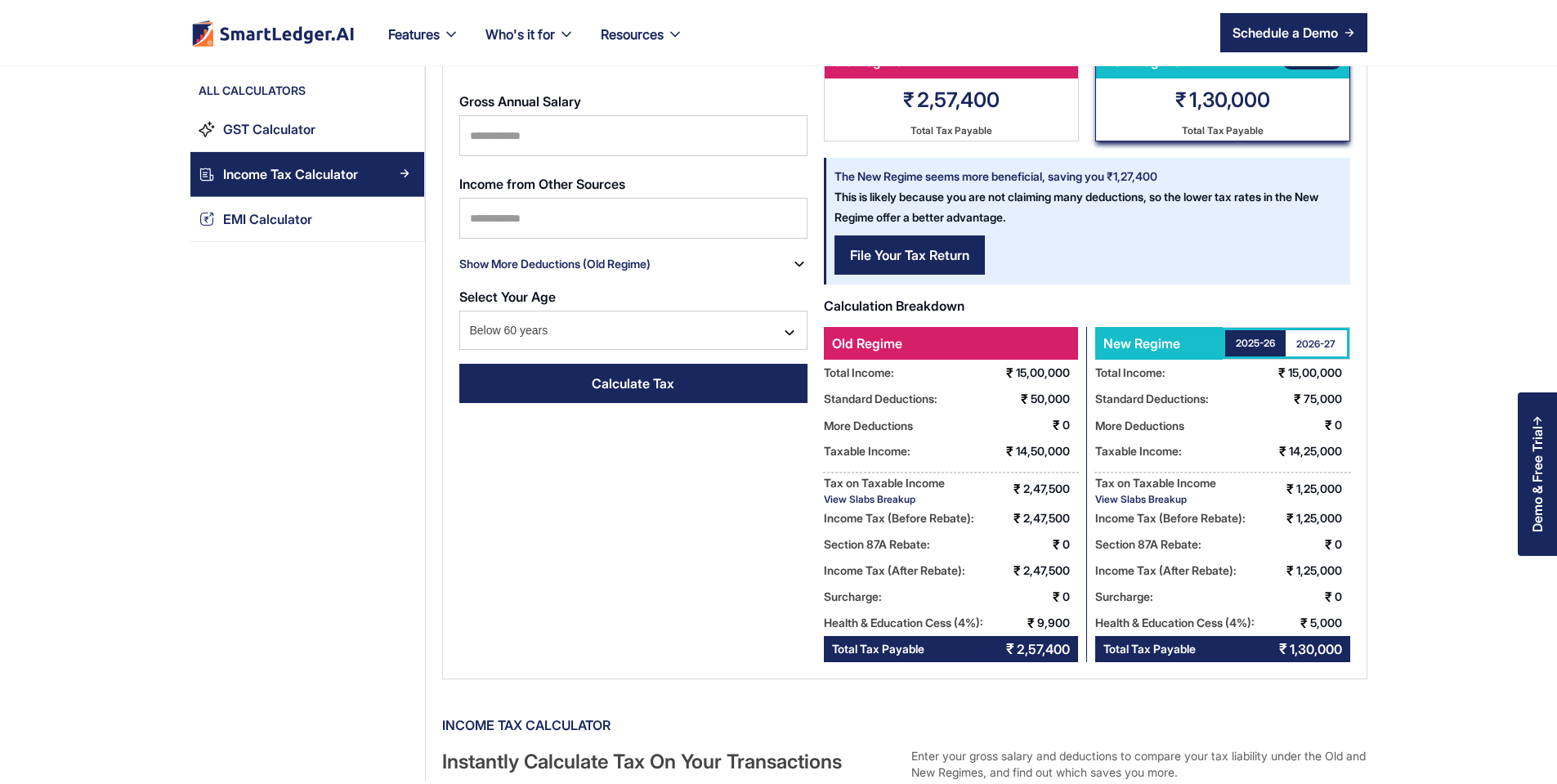
click at [1217, 501] on div "View Slabs Breakup" at bounding box center [1155, 499] width 121 height 12
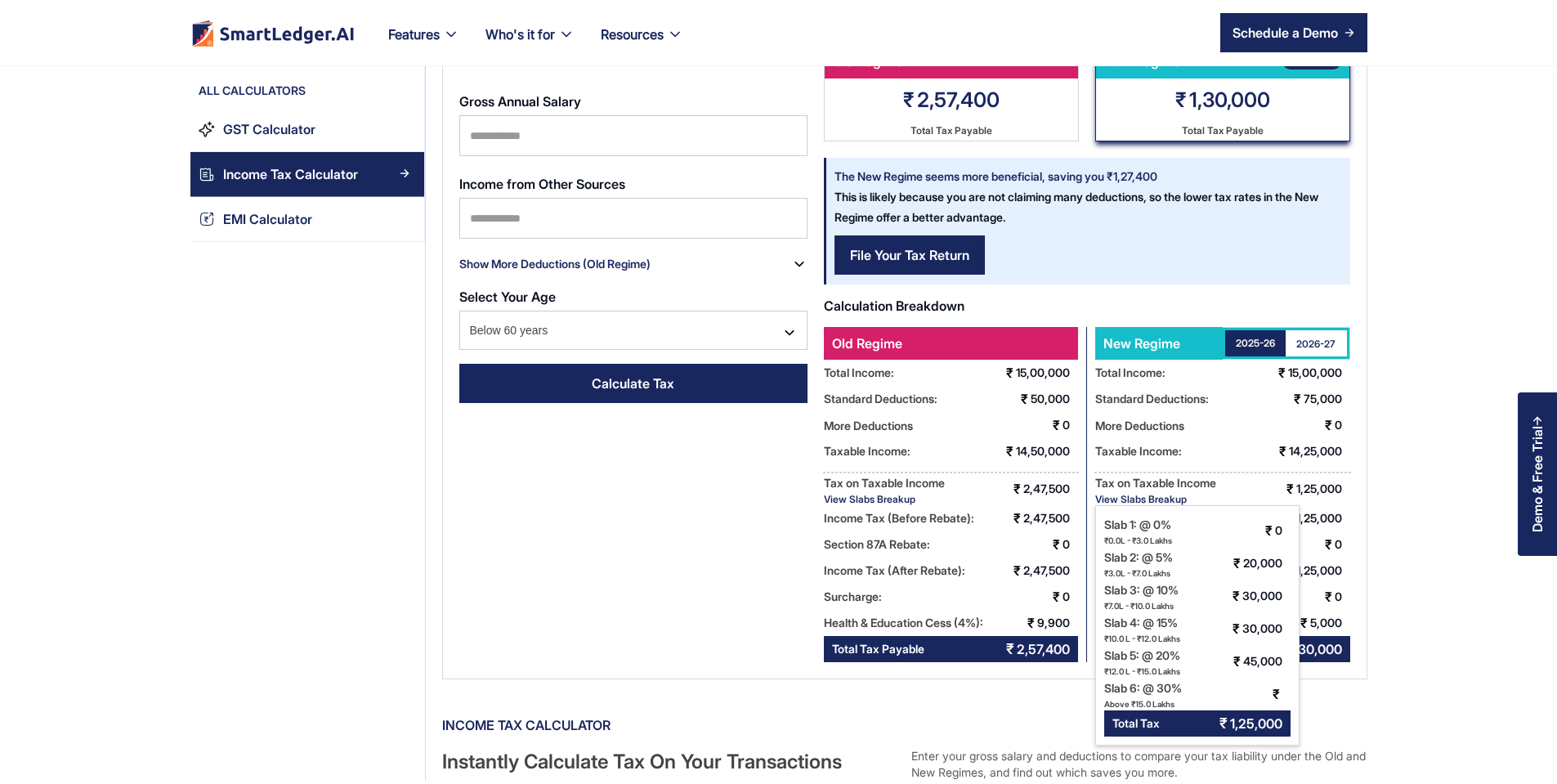
click at [1336, 350] on div "2026-27" at bounding box center [1316, 344] width 39 height 14
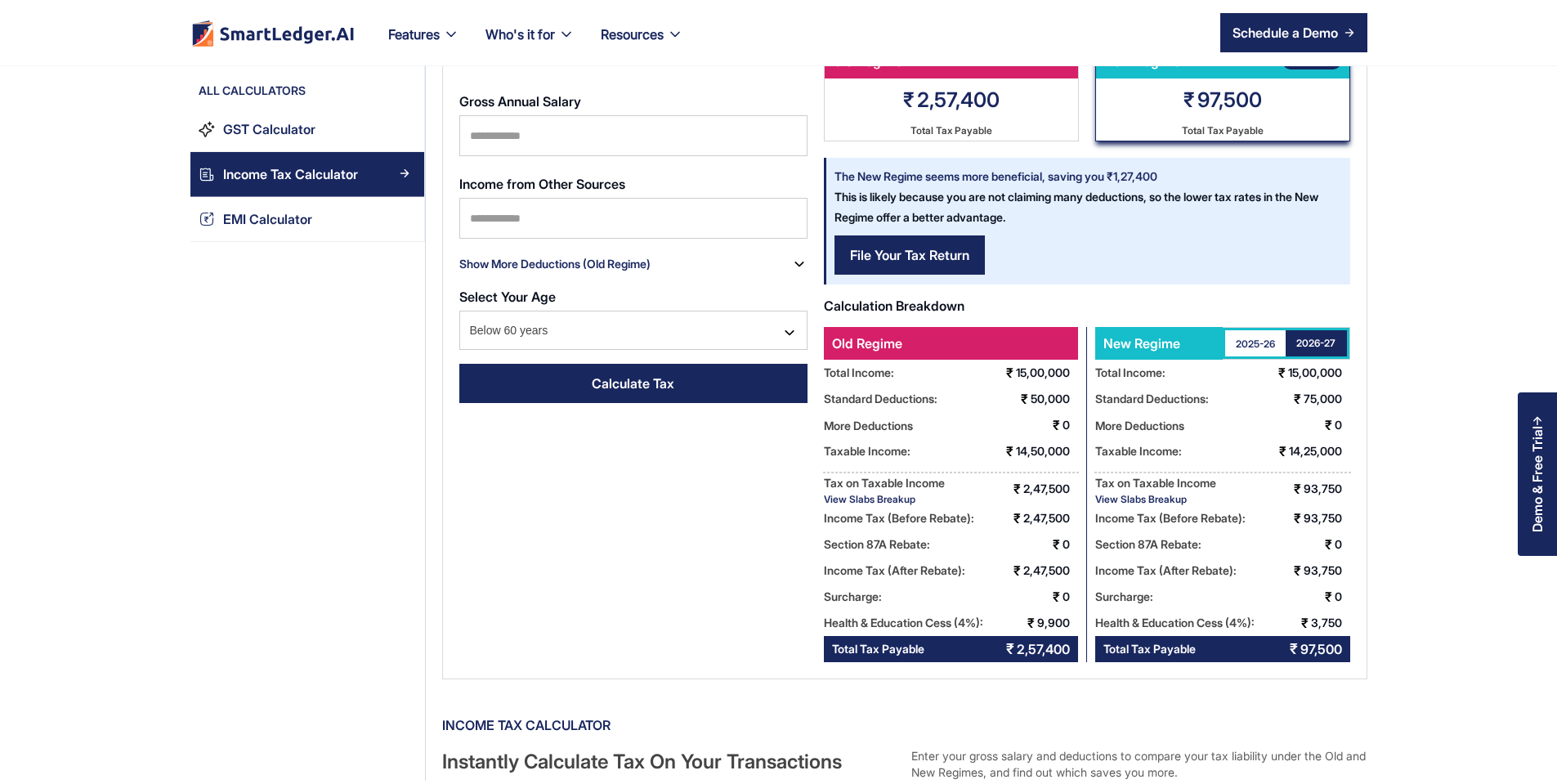
click at [1169, 501] on div "View Slabs Breakup" at bounding box center [1155, 499] width 121 height 12
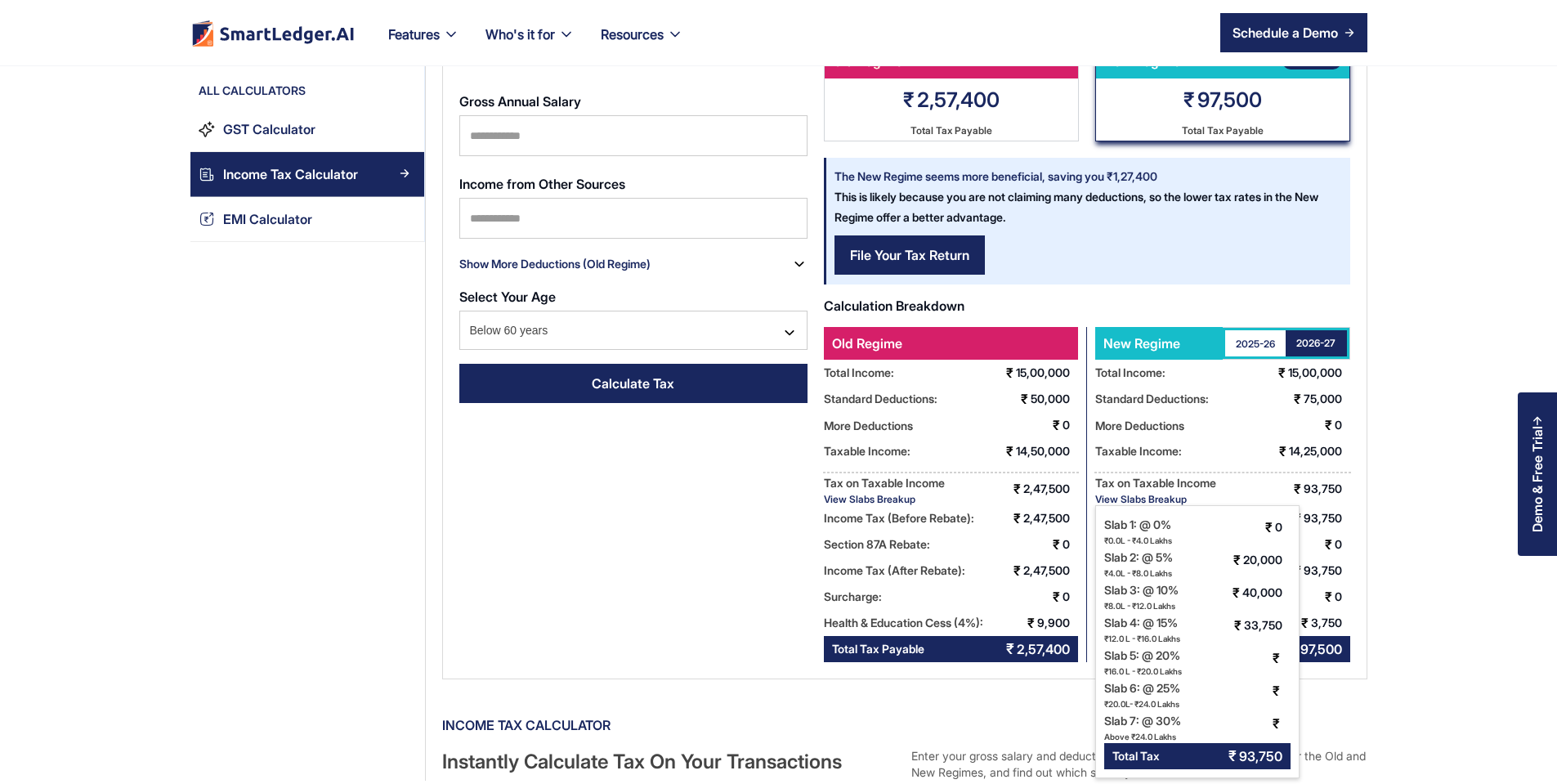
click at [896, 498] on div "View Slabs Breakup" at bounding box center [884, 499] width 121 height 12
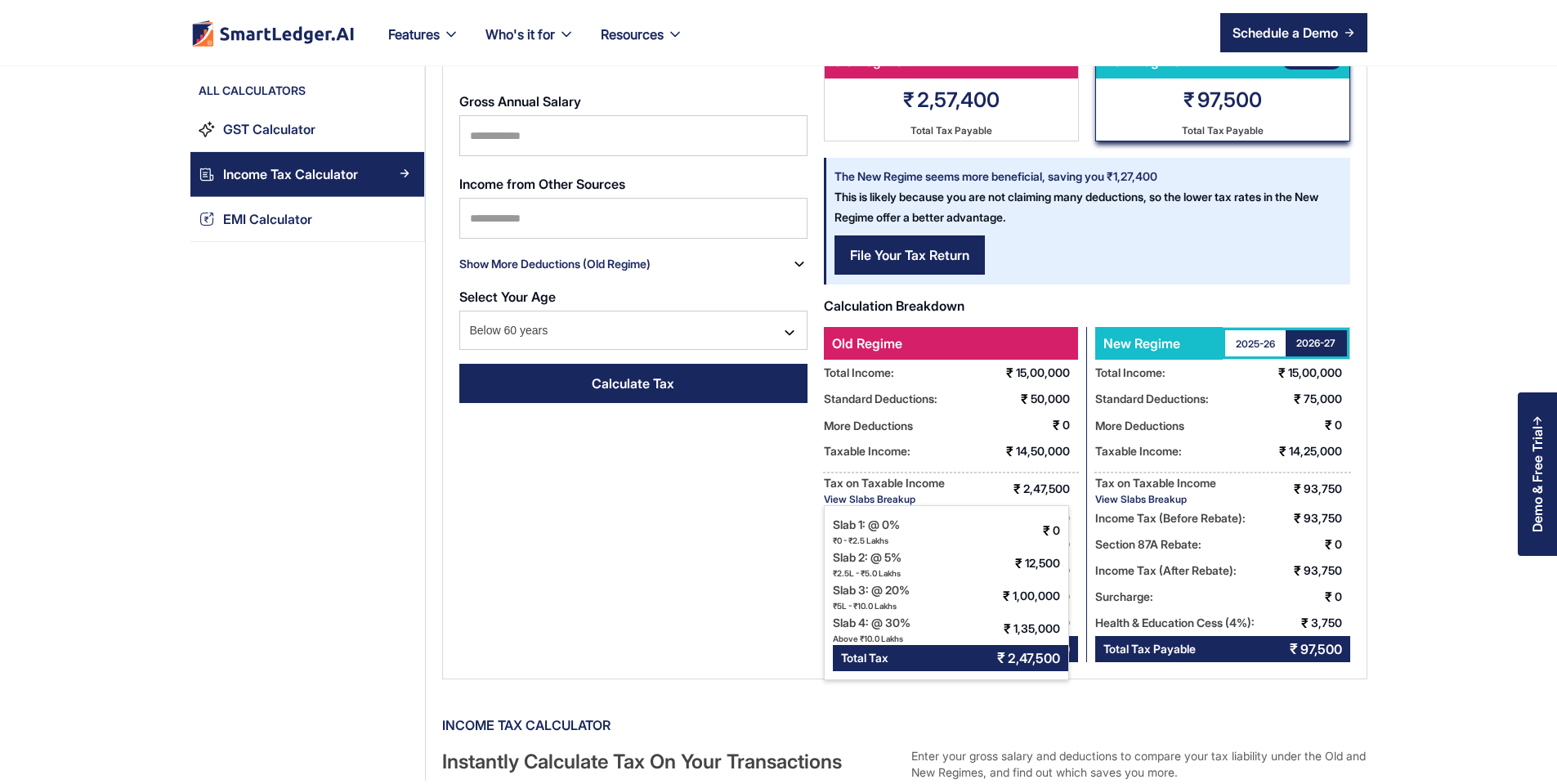
click at [901, 499] on div "View Slabs Breakup" at bounding box center [884, 499] width 121 height 12
click at [908, 498] on div "View Slabs Breakup" at bounding box center [884, 499] width 121 height 12
click at [1181, 493] on div "Income Tax (Before Rebate):" at bounding box center [1155, 482] width 121 height 21
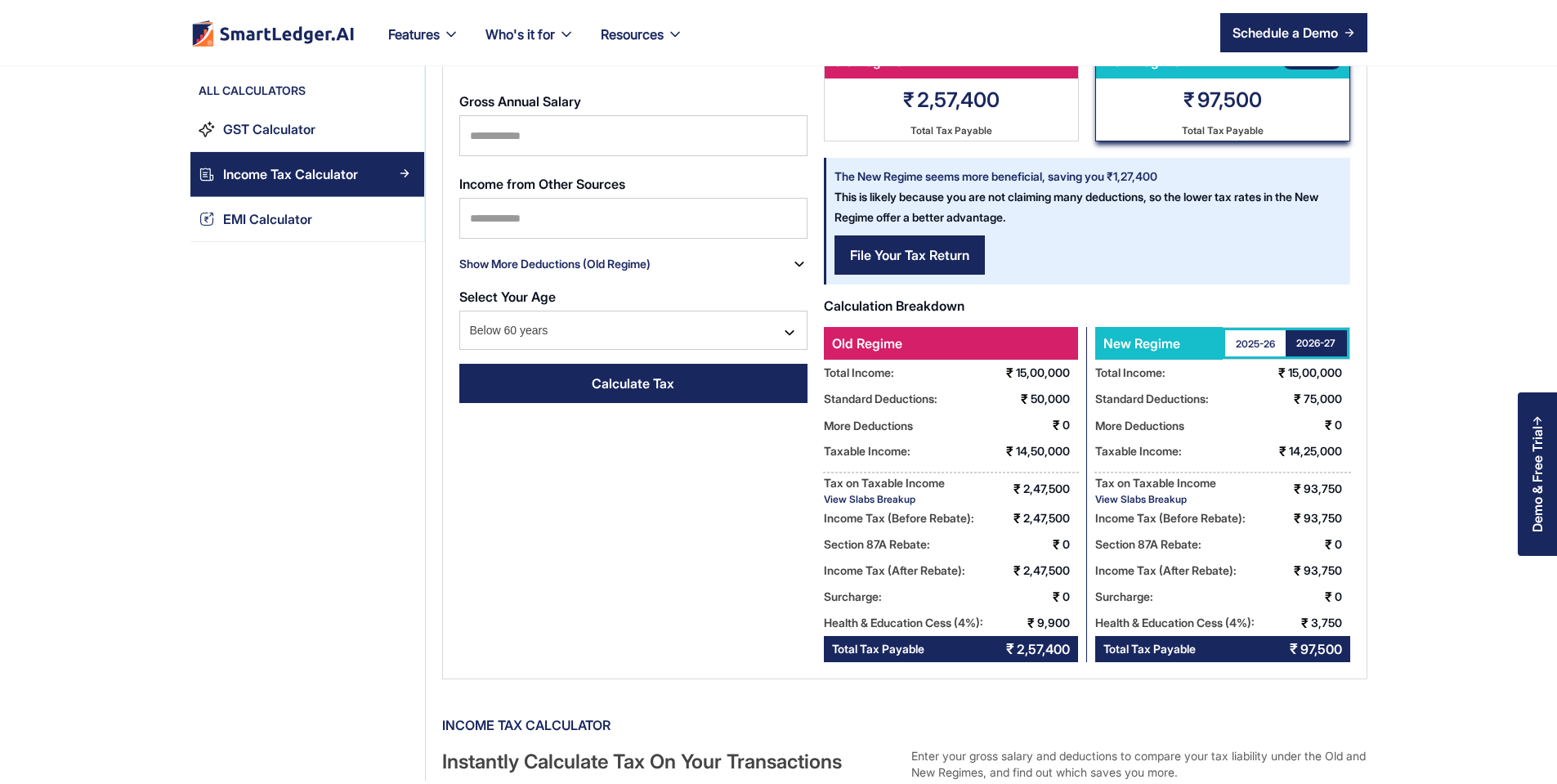
click at [1181, 501] on div "View Slabs Breakup" at bounding box center [1155, 499] width 121 height 12
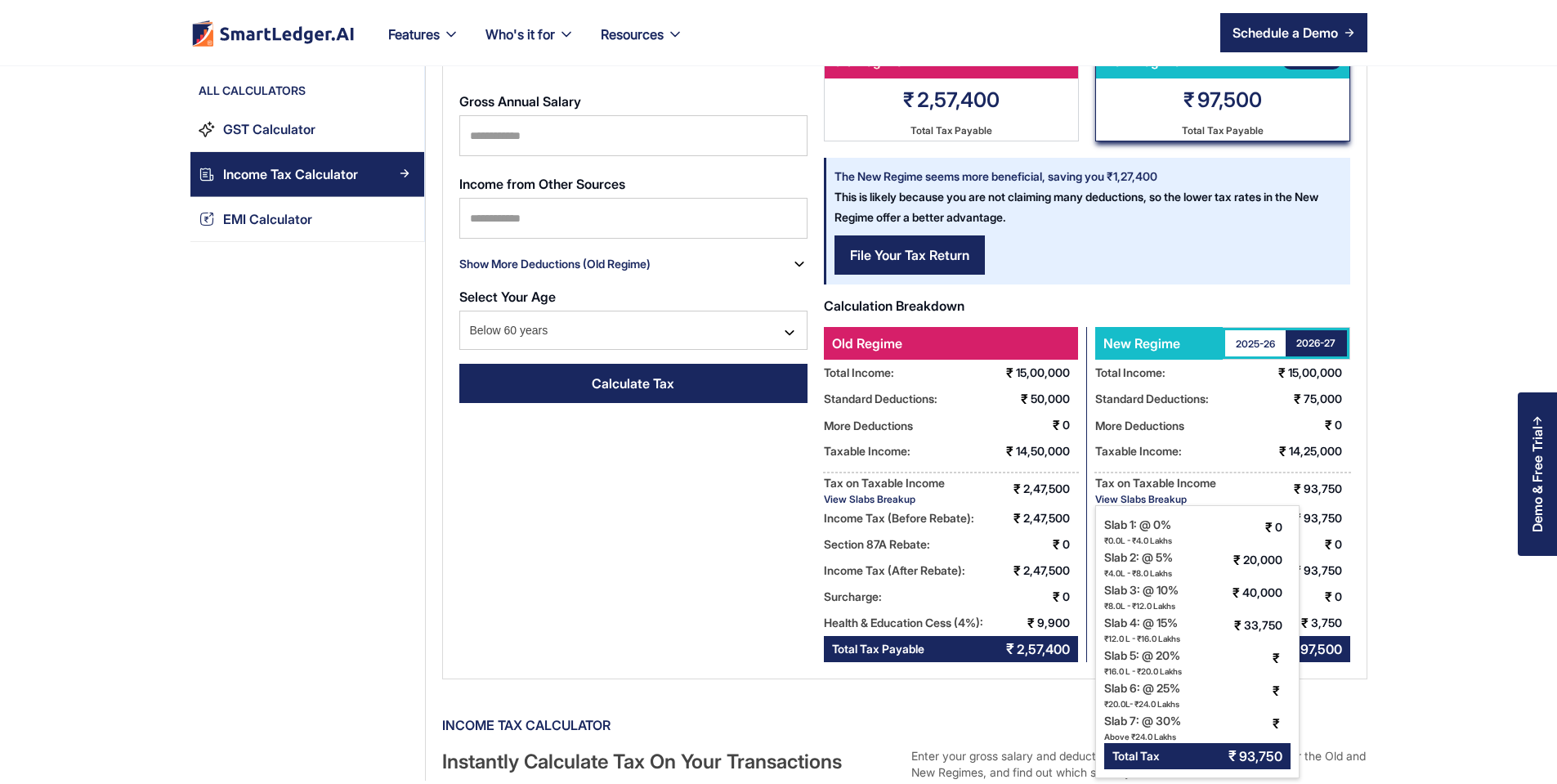
click at [1181, 501] on div "View Slabs Breakup" at bounding box center [1155, 499] width 121 height 12
click at [1275, 348] on div "2025-26" at bounding box center [1255, 344] width 39 height 14
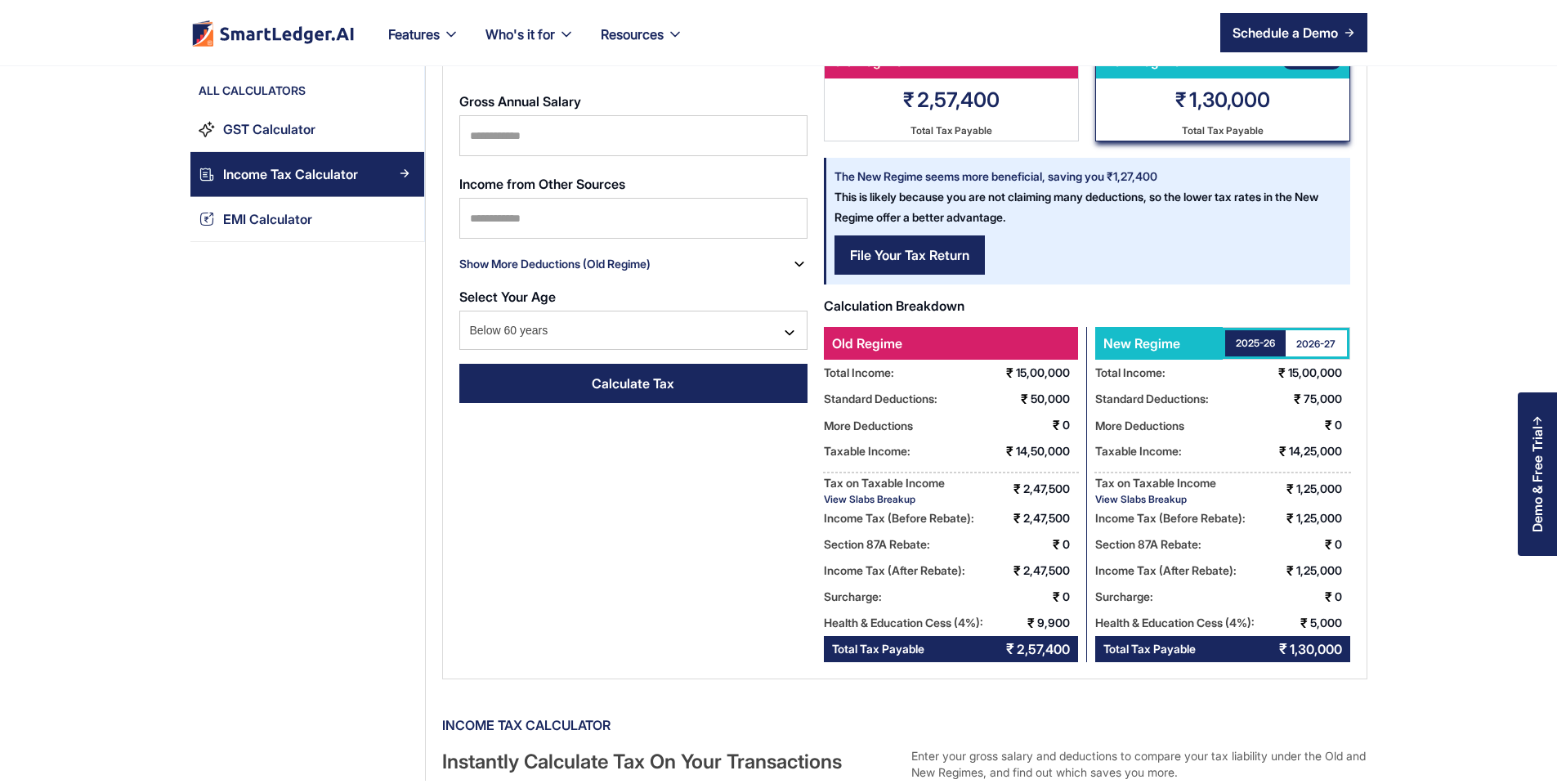
click at [1287, 341] on link "2025-26" at bounding box center [1255, 344] width 62 height 26
click at [1336, 343] on div "2026-27" at bounding box center [1316, 344] width 39 height 14
click at [1275, 338] on div "2025-26" at bounding box center [1255, 344] width 39 height 14
click at [1336, 340] on div "2026-27" at bounding box center [1316, 344] width 39 height 14
click at [1287, 335] on link "2025-26" at bounding box center [1255, 344] width 62 height 26
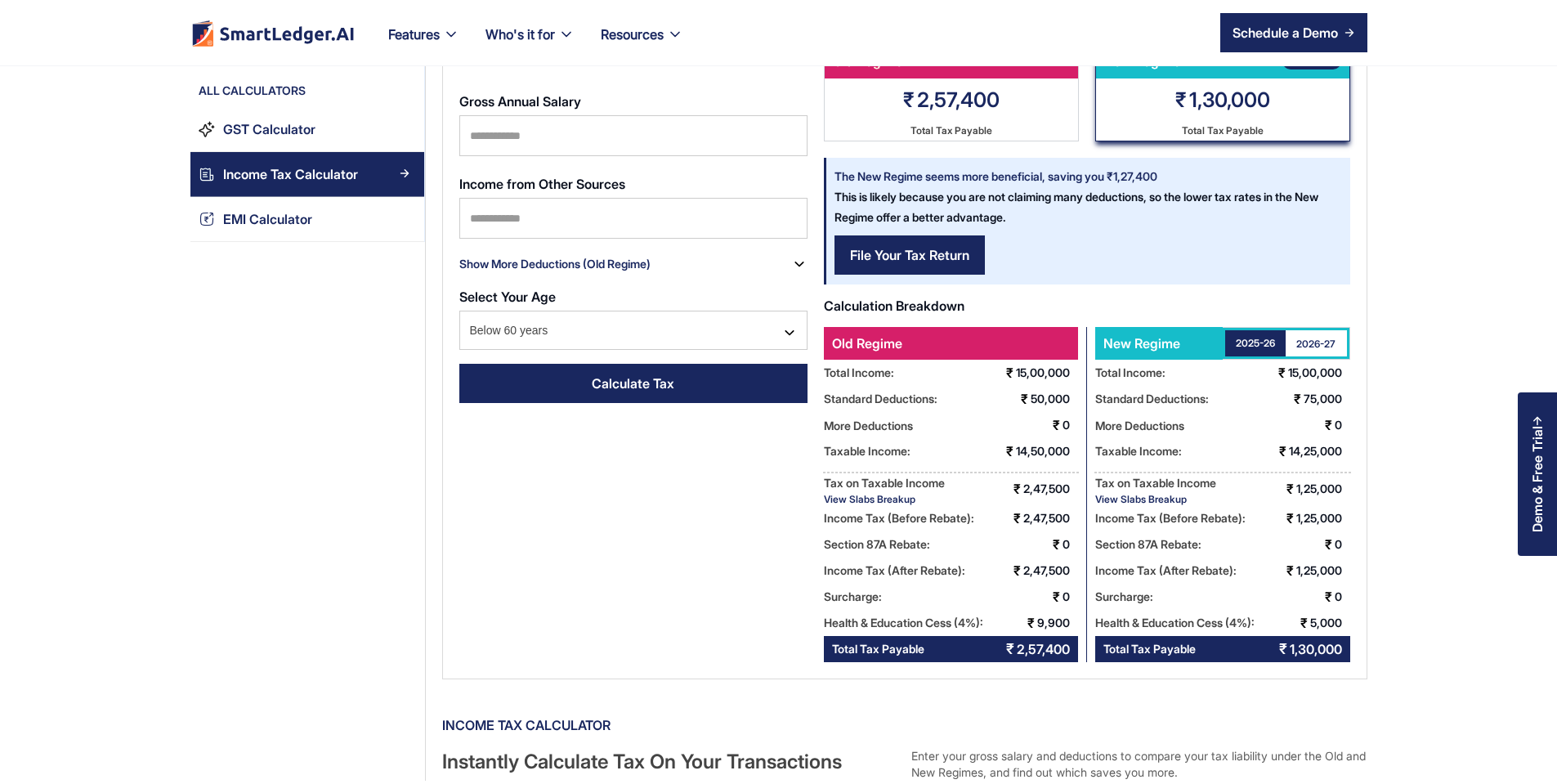
click at [1336, 338] on div "2026-27" at bounding box center [1316, 344] width 39 height 14
click at [1275, 337] on div "2025-26" at bounding box center [1255, 344] width 39 height 14
click at [1347, 335] on link "2026-27" at bounding box center [1316, 344] width 62 height 26
click at [1287, 344] on link "2025-26" at bounding box center [1255, 344] width 62 height 26
click at [1336, 345] on div "2026-27" at bounding box center [1316, 344] width 39 height 14
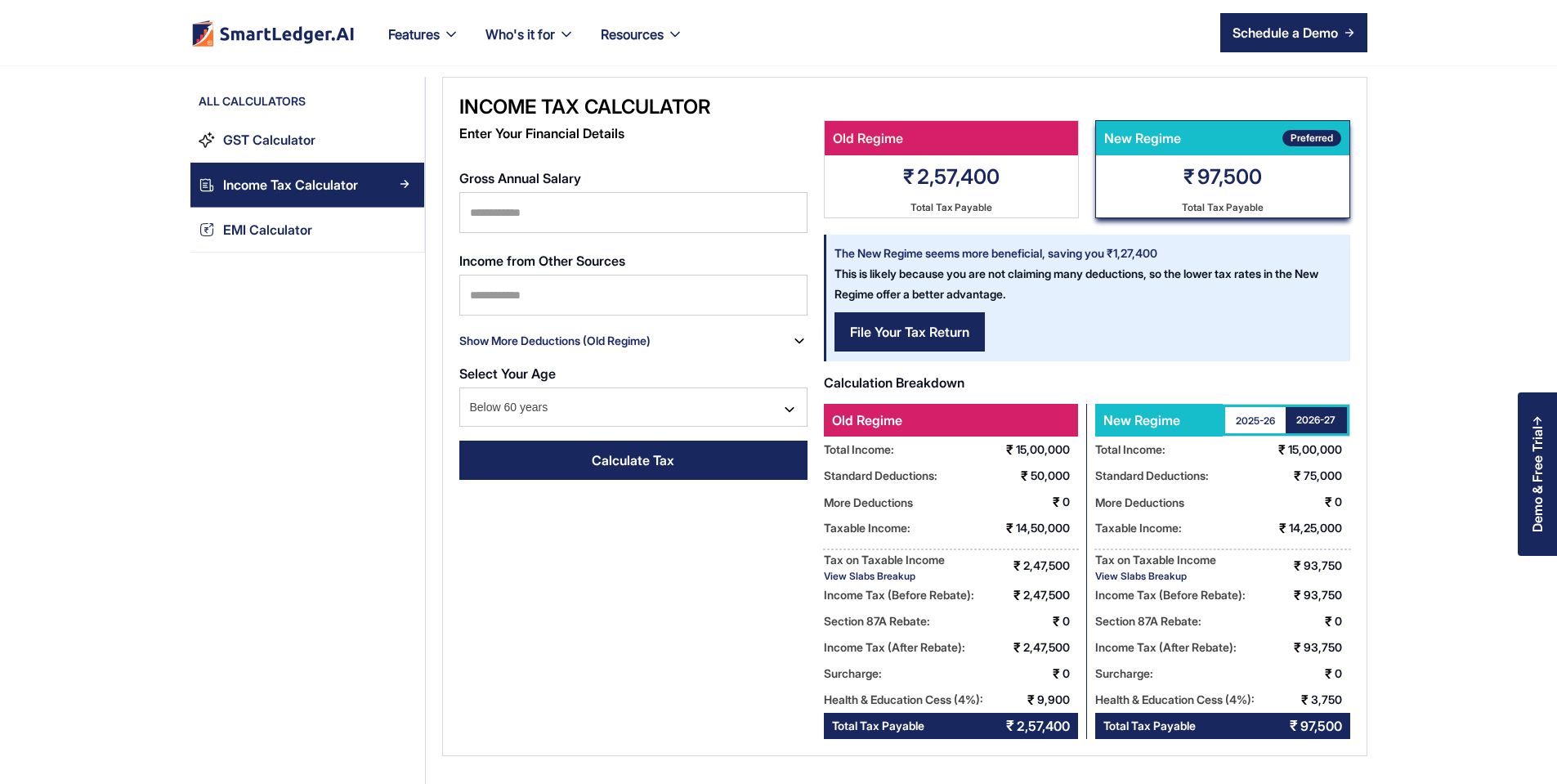
scroll to position [0, 0]
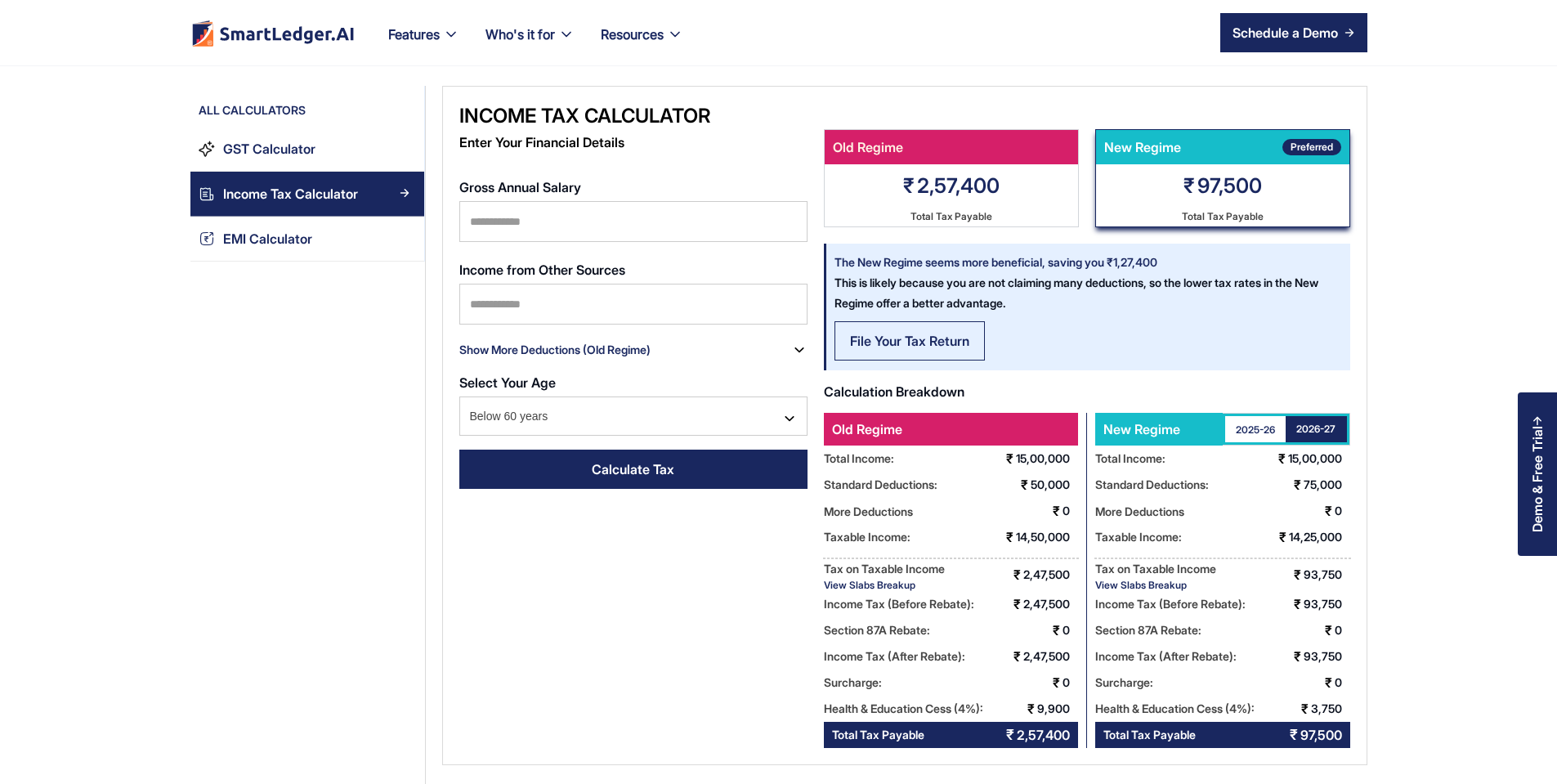
click at [870, 354] on link "File Your Tax Return" at bounding box center [909, 341] width 150 height 39
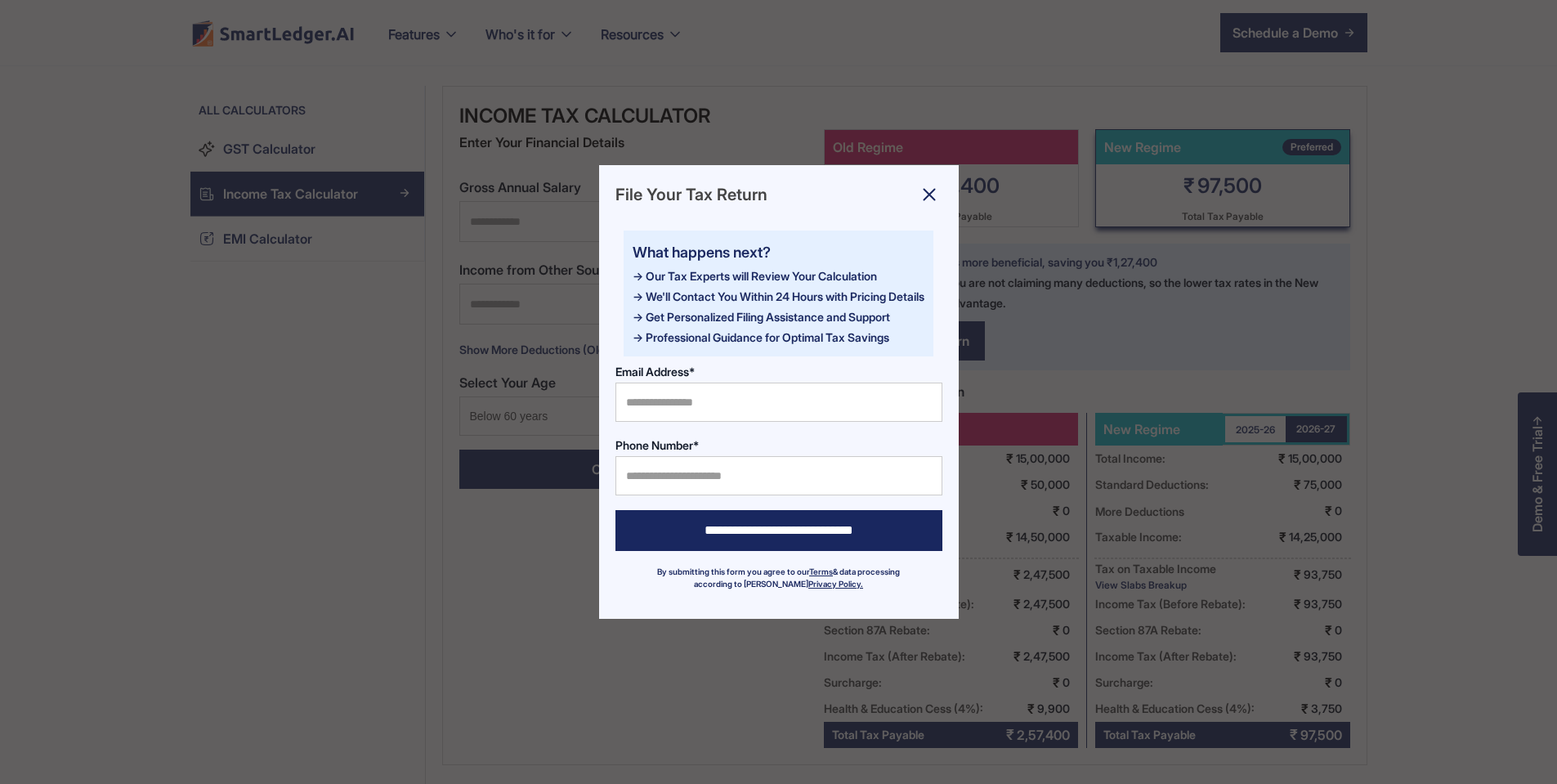
click at [280, 741] on div "**********" at bounding box center [778, 392] width 1557 height 784
drag, startPoint x: 289, startPoint y: 542, endPoint x: 340, endPoint y: 481, distance: 79.5
click at [305, 523] on div "**********" at bounding box center [778, 392] width 1557 height 784
click at [931, 182] on img at bounding box center [930, 195] width 26 height 26
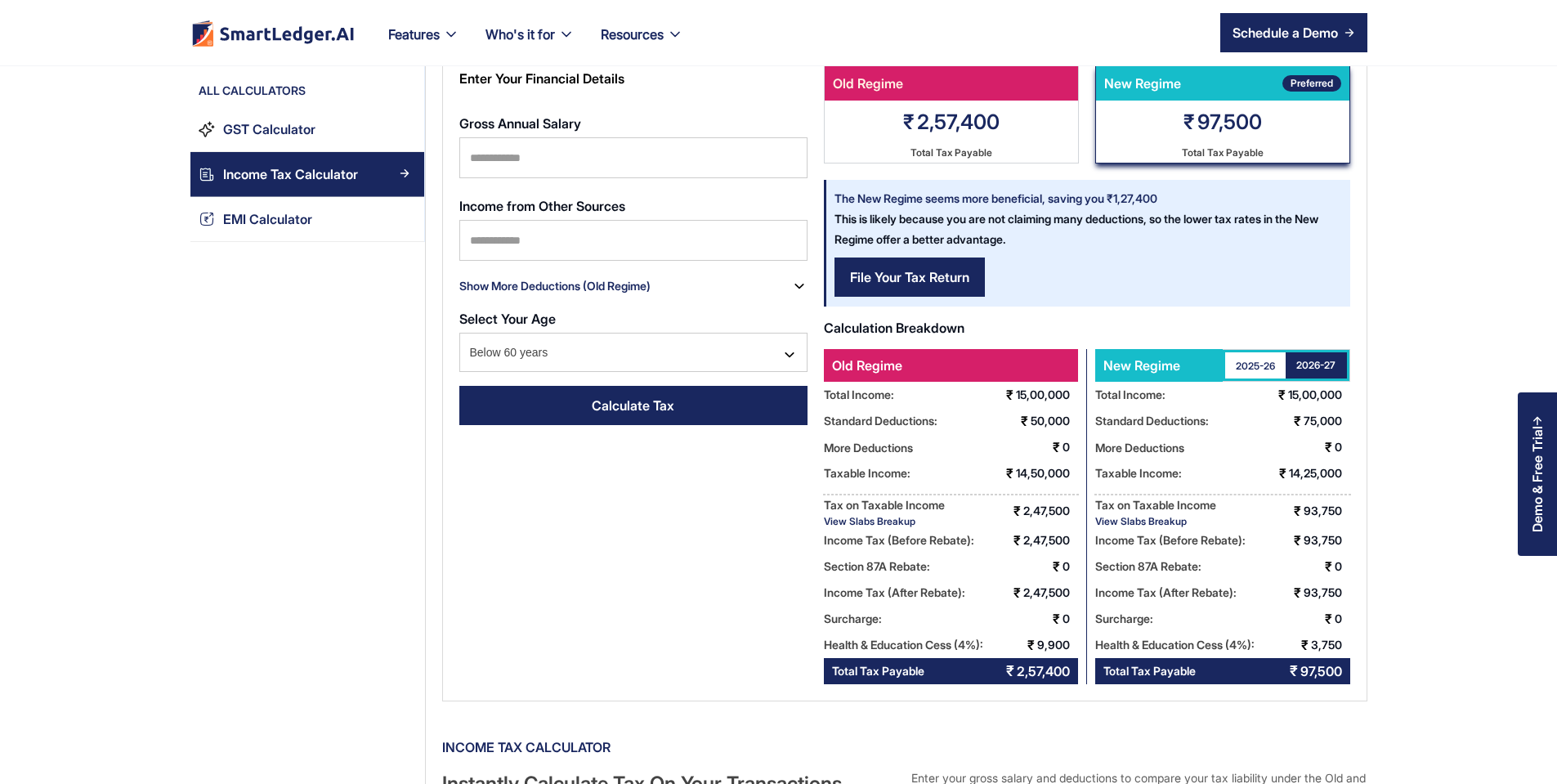
scroll to position [98, 0]
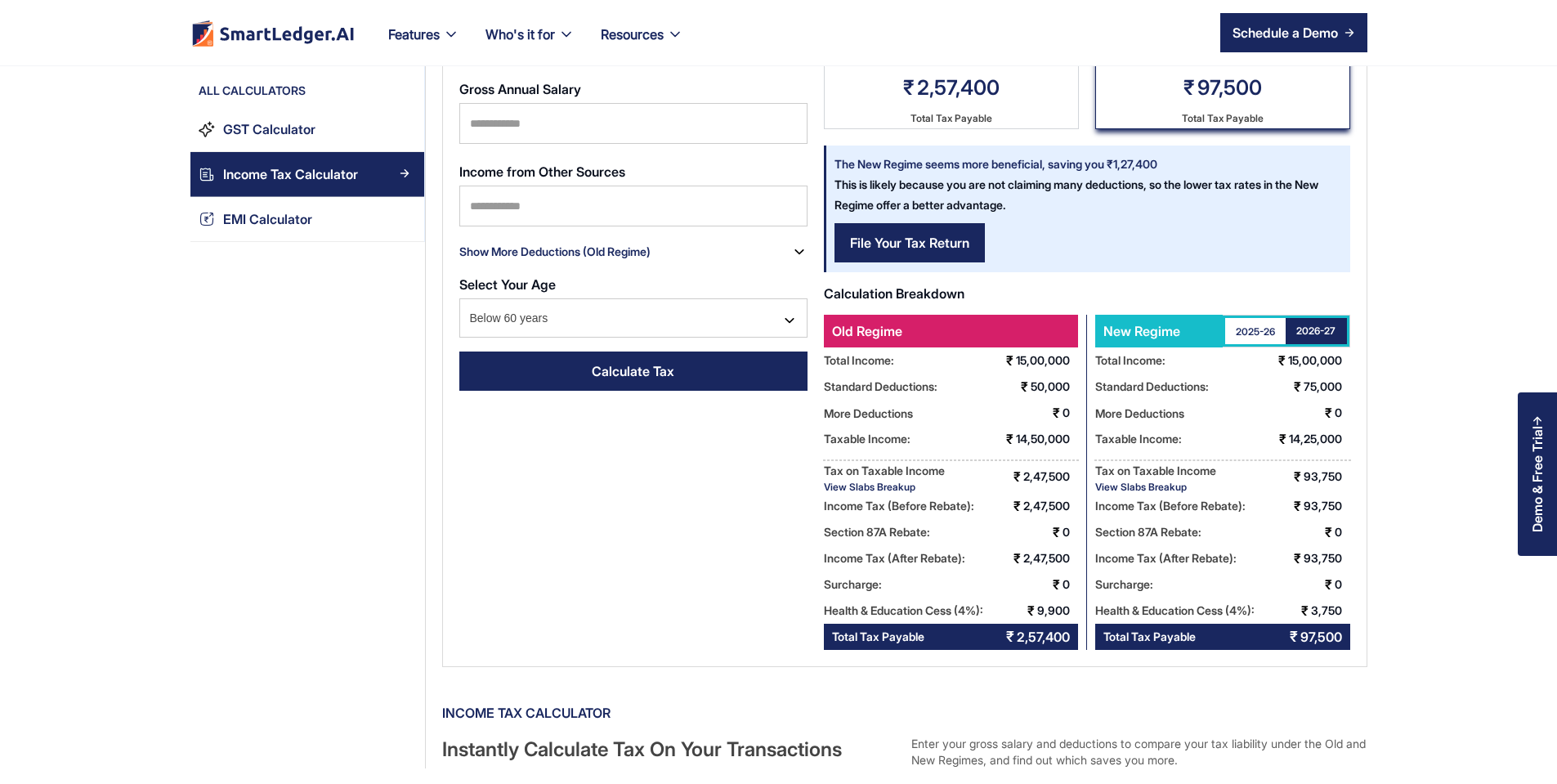
click at [1181, 484] on div "View Slabs Breakup" at bounding box center [1155, 487] width 121 height 12
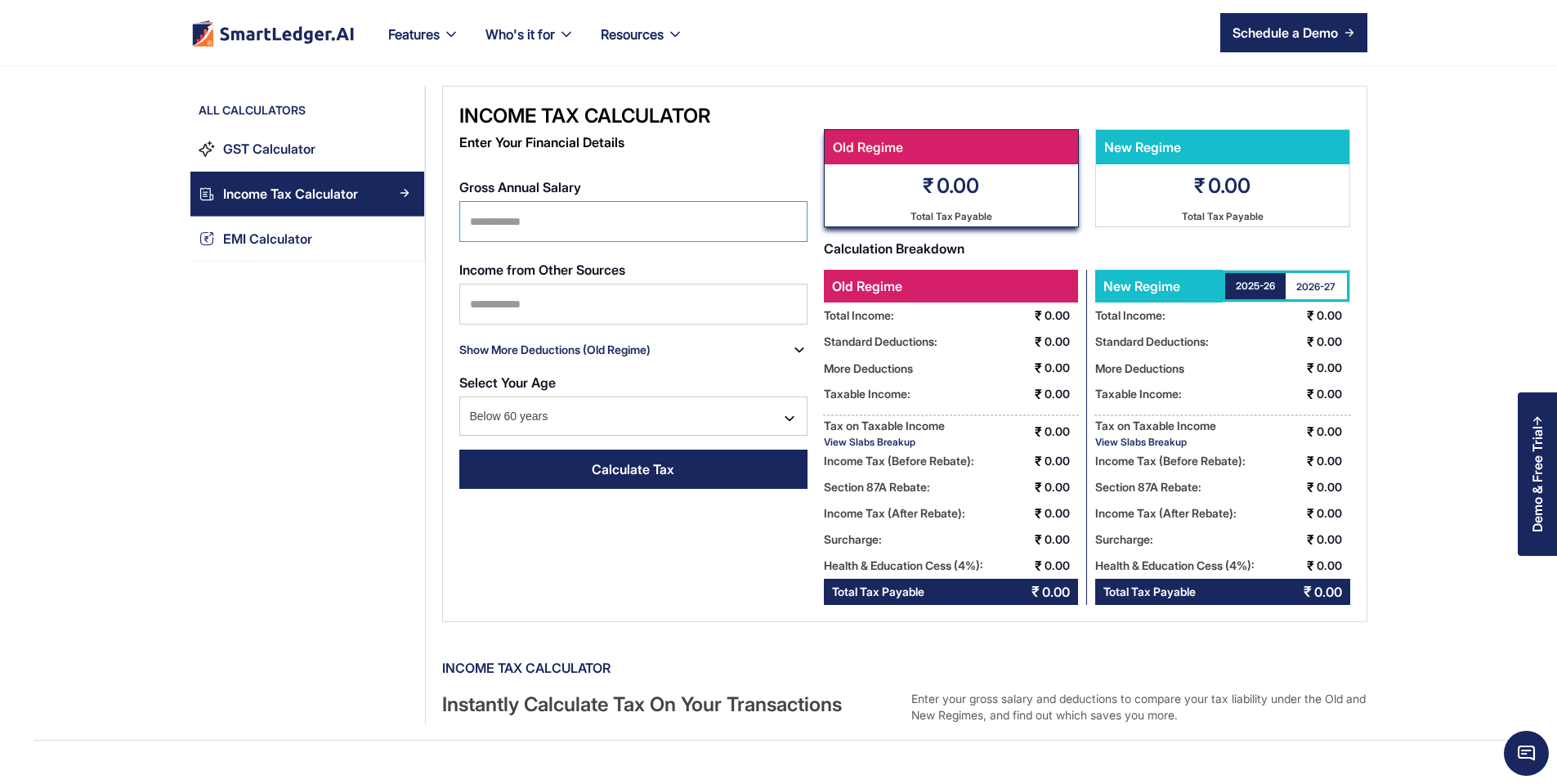
click at [511, 205] on input "Gross Annual Salary" at bounding box center [634, 222] width 349 height 41
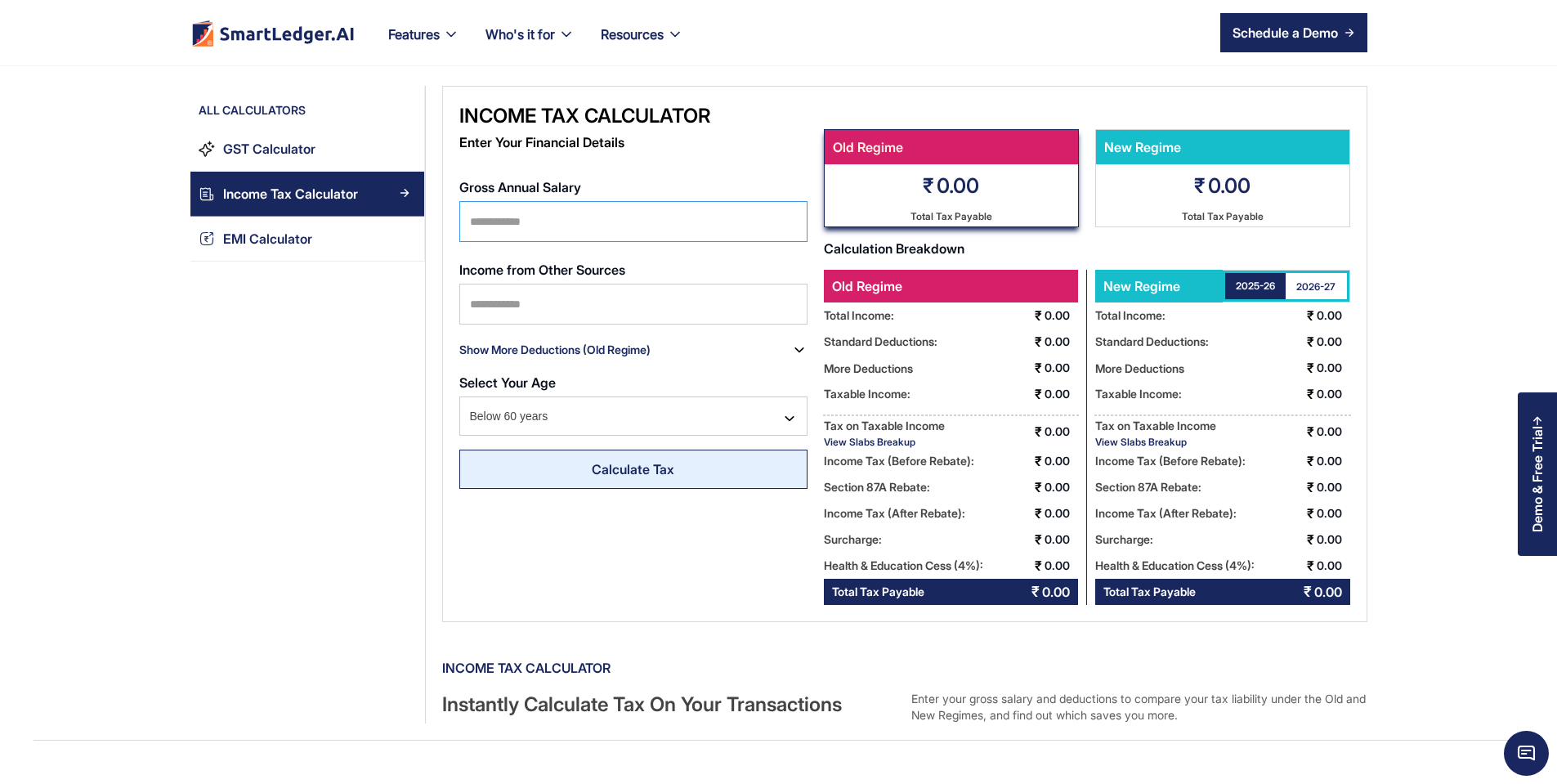
type input "*******"
click at [555, 450] on link "Calculate Tax" at bounding box center [634, 469] width 349 height 39
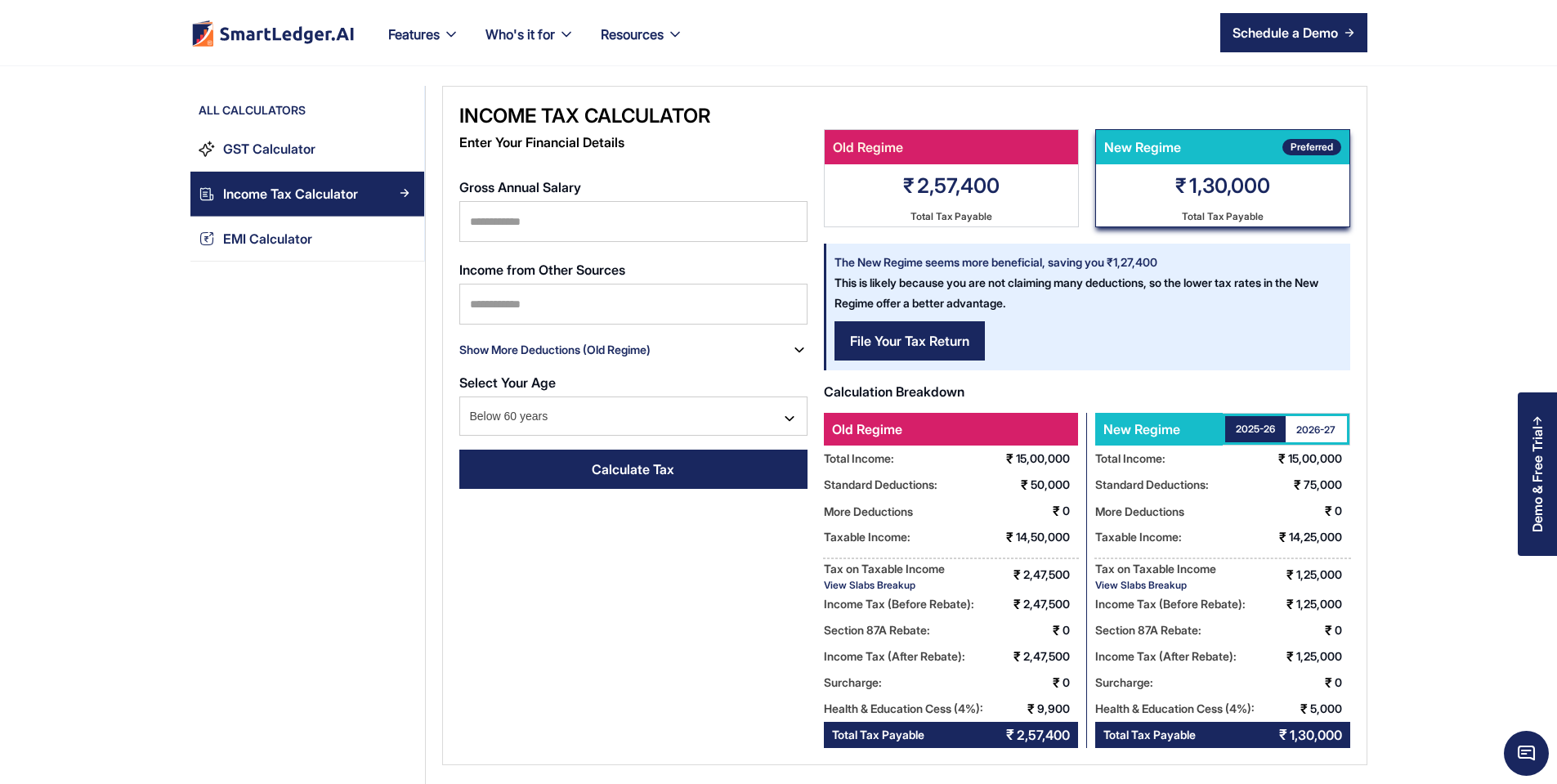
click at [1208, 586] on div "View Slabs Breakup" at bounding box center [1155, 584] width 121 height 12
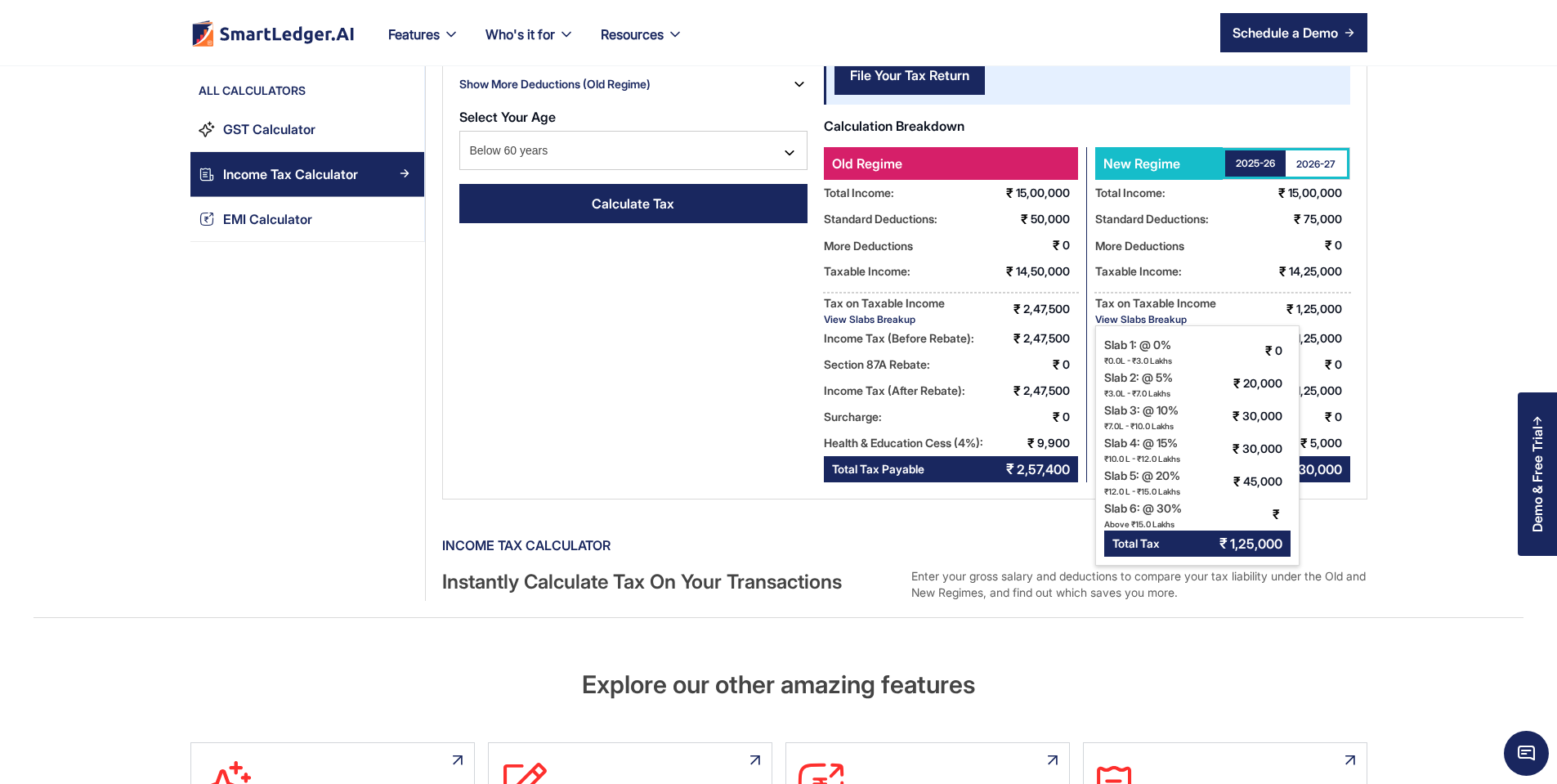
scroll to position [294, 0]
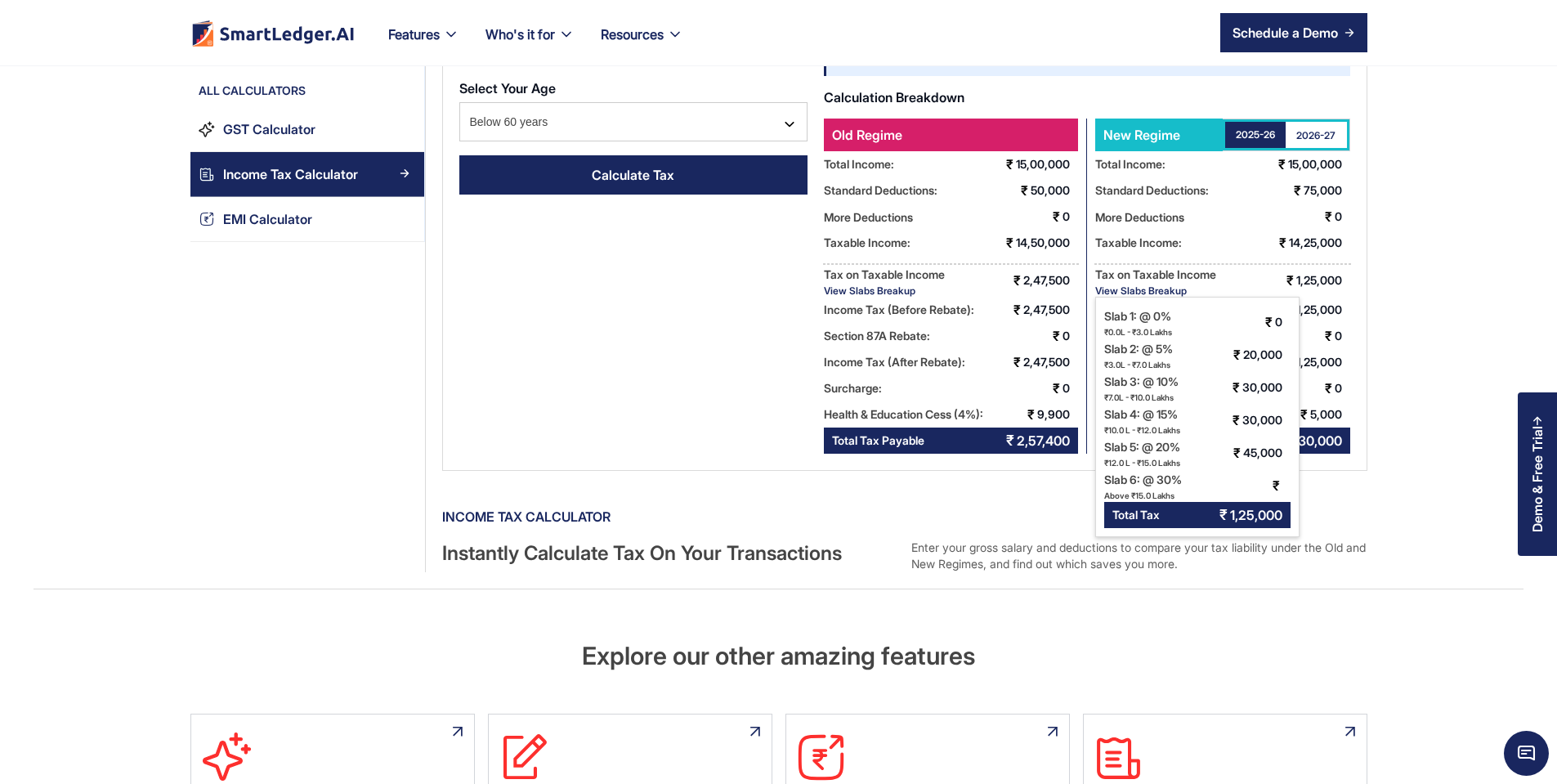
click at [1336, 136] on div "2026-27" at bounding box center [1316, 135] width 39 height 14
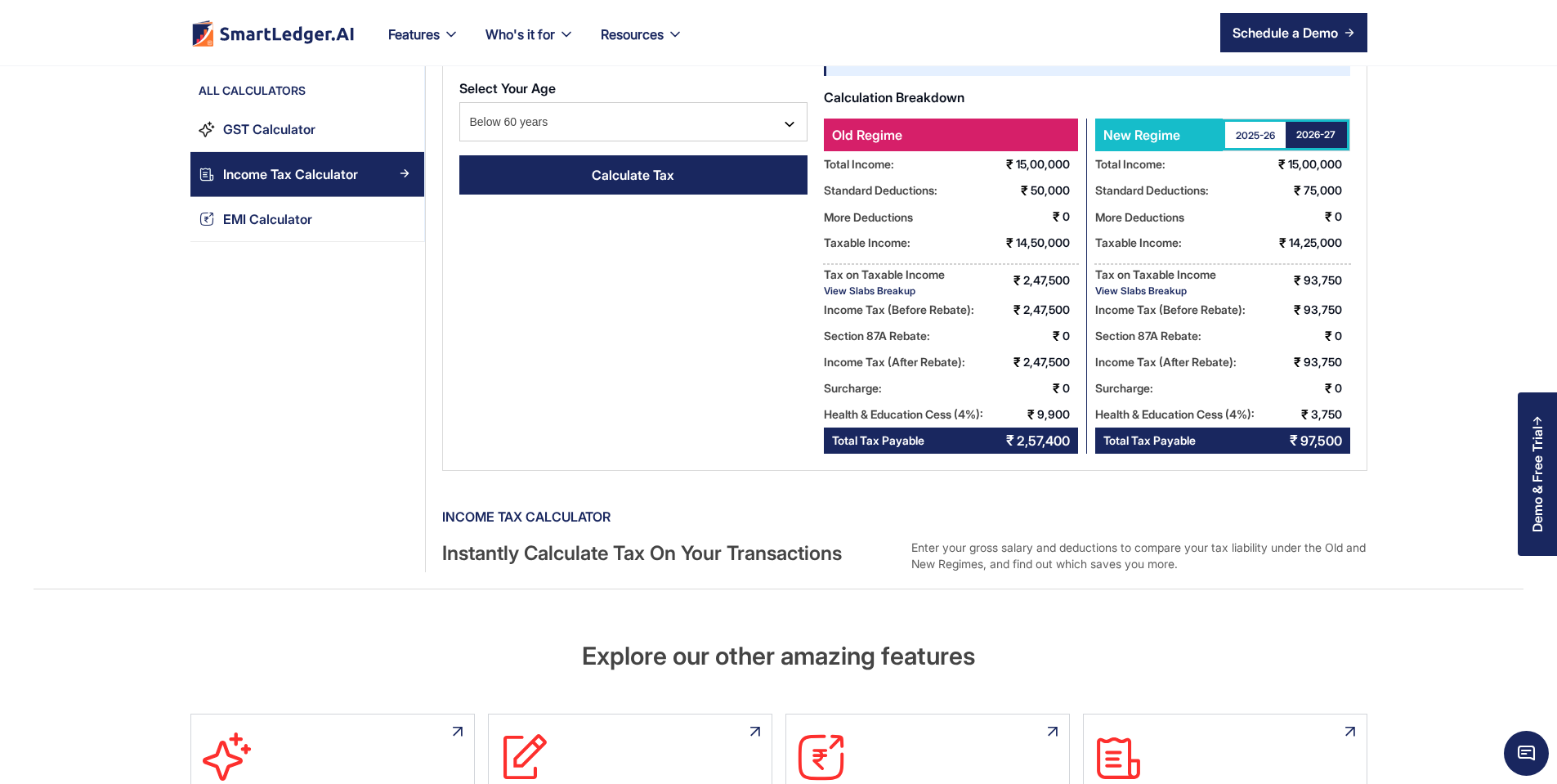
click at [1198, 293] on div "View Slabs Breakup" at bounding box center [1155, 290] width 121 height 12
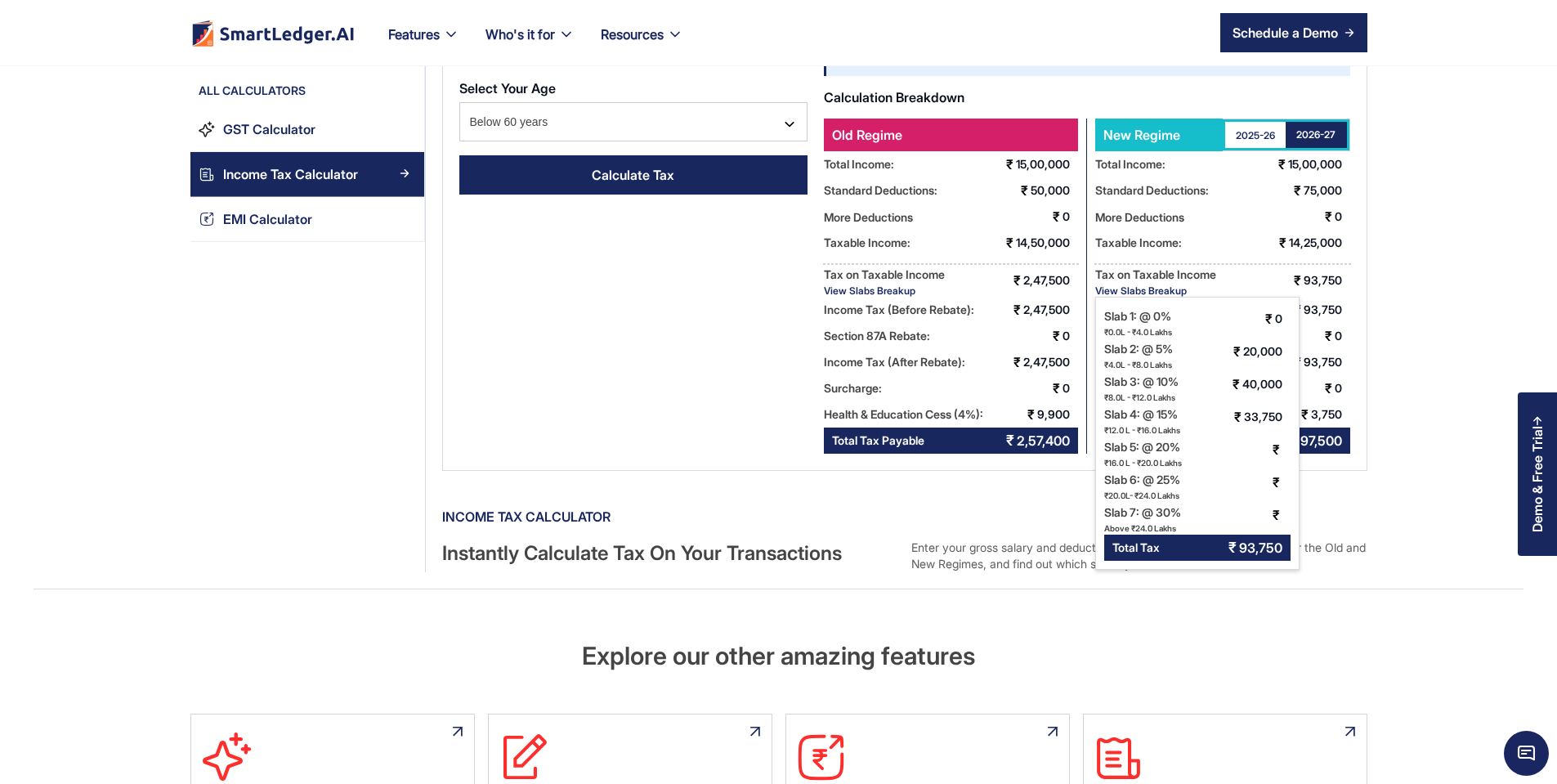
click at [883, 287] on div "View Slabs Breakup" at bounding box center [884, 290] width 121 height 12
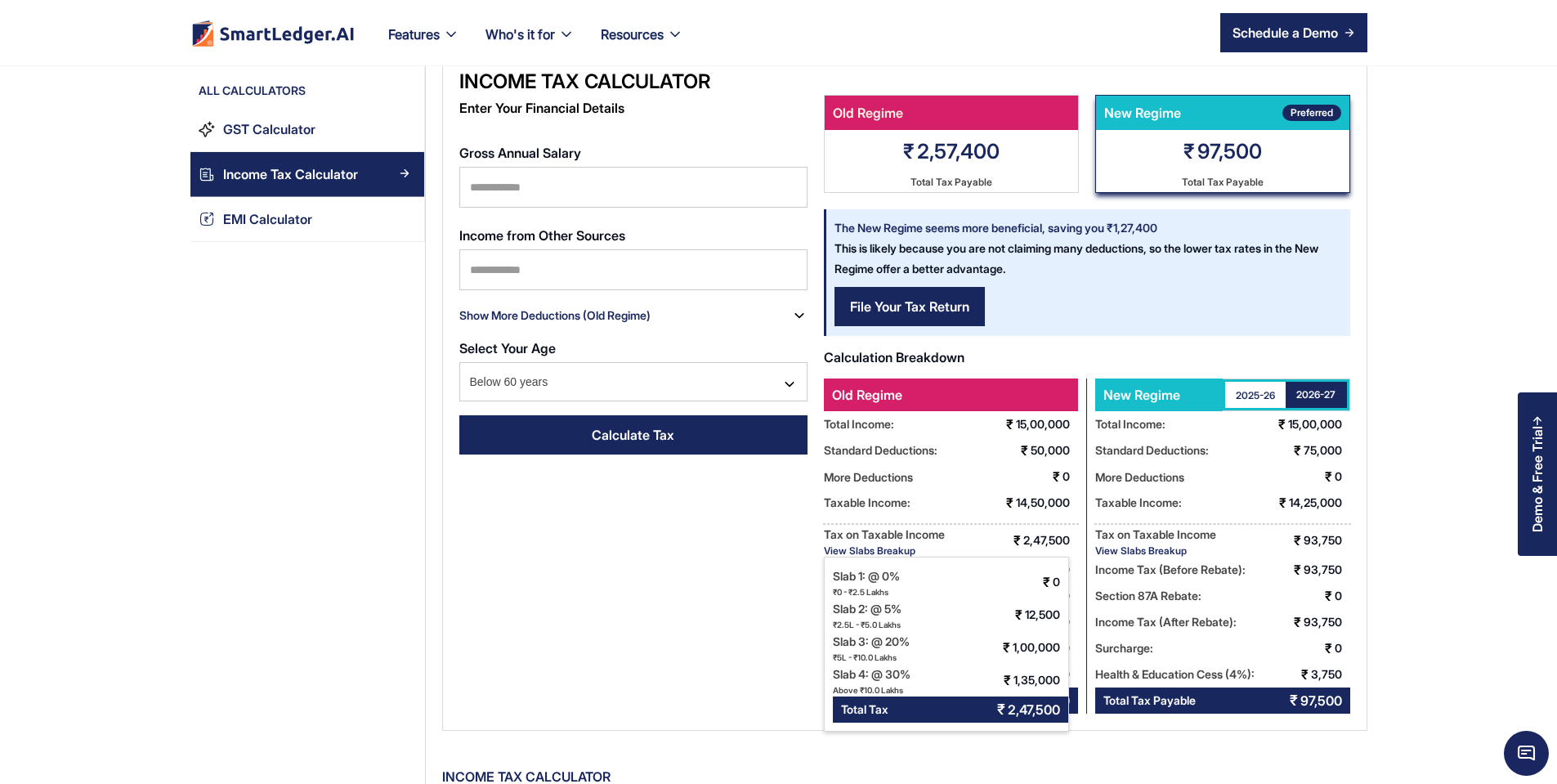
scroll to position [0, 0]
